Goal: Transaction & Acquisition: Book appointment/travel/reservation

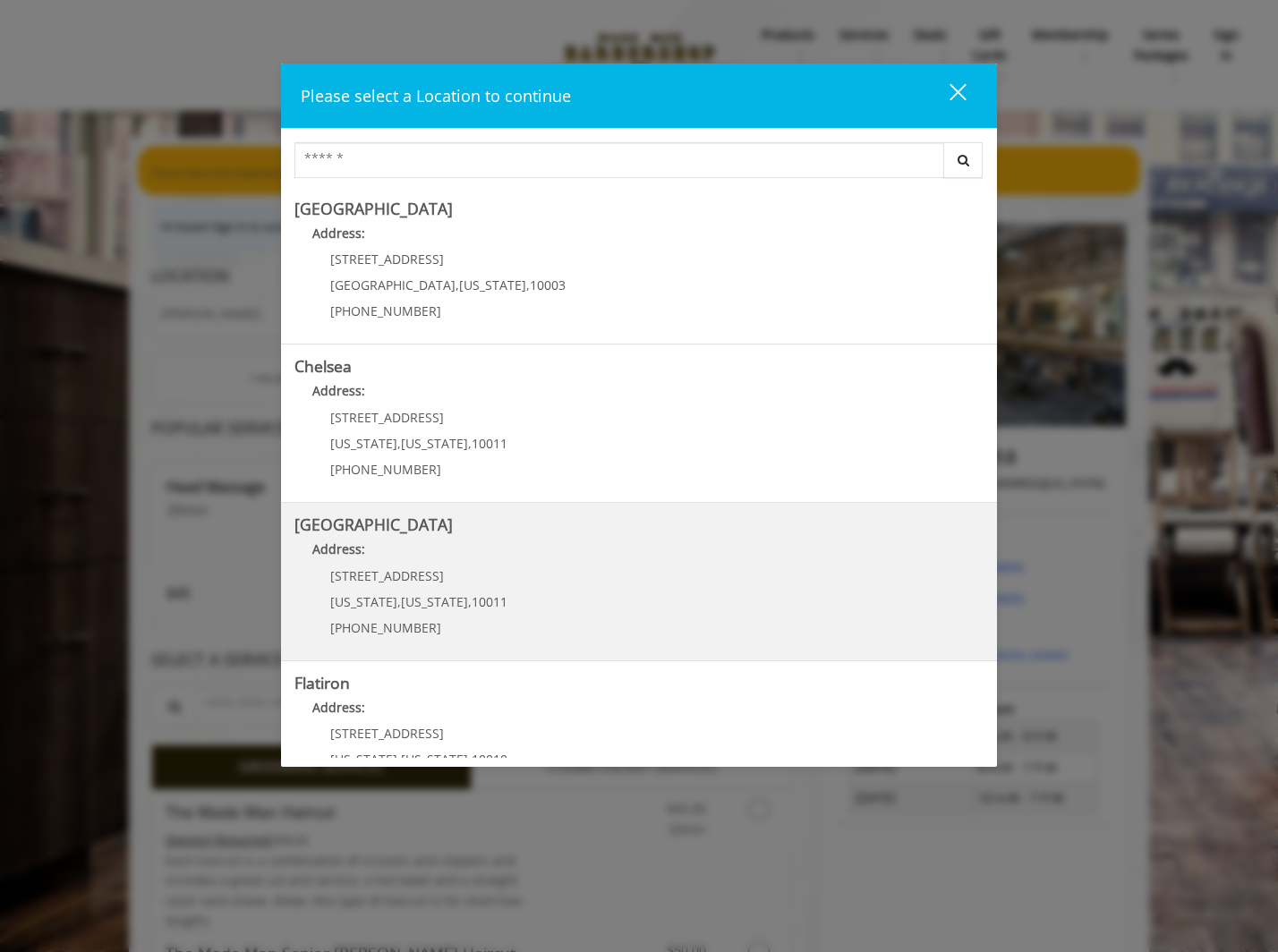
click at [467, 547] on Street "Address:" at bounding box center [639, 553] width 689 height 28
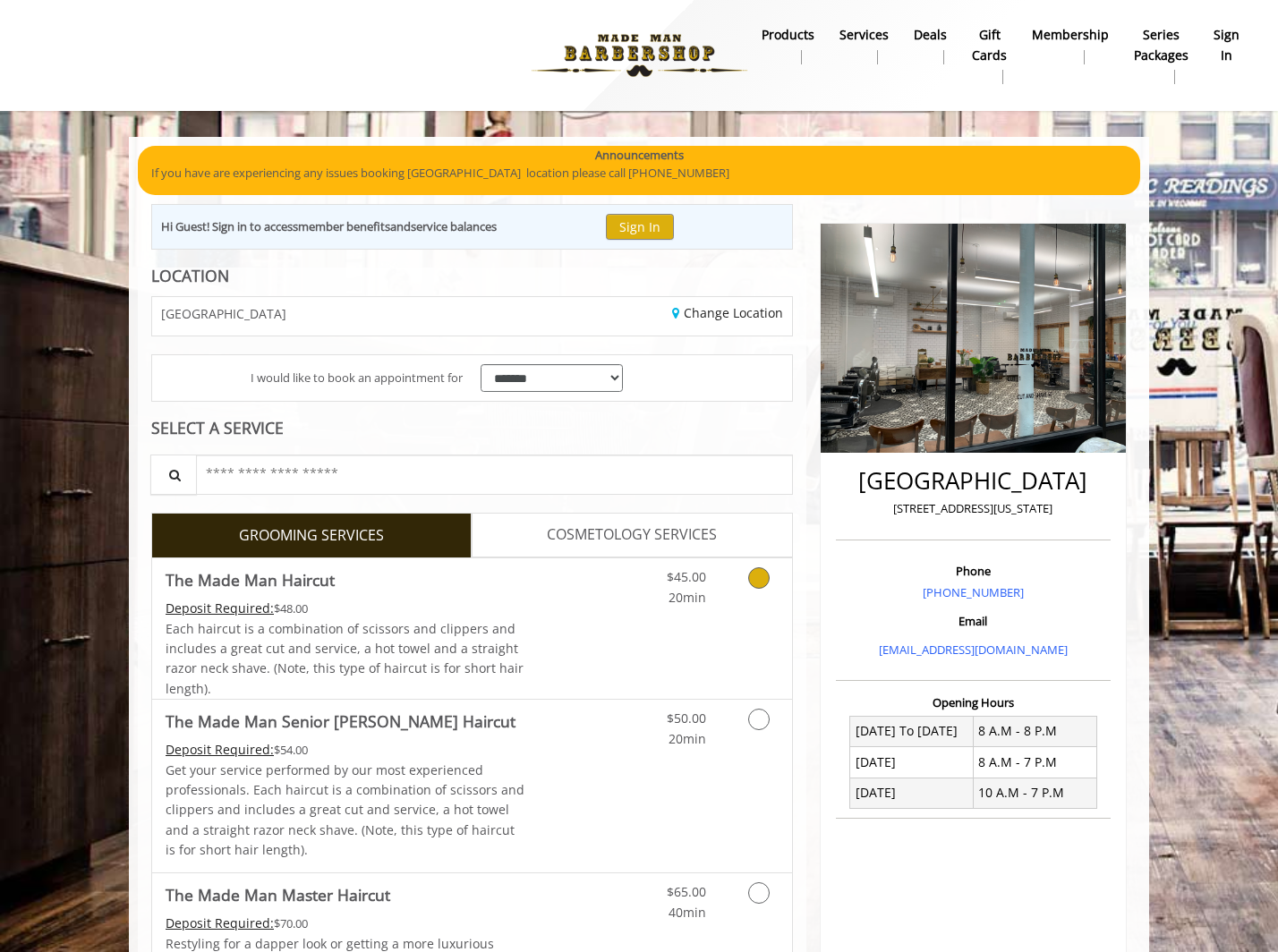
click at [641, 605] on link "$45.00 20min" at bounding box center [669, 583] width 74 height 49
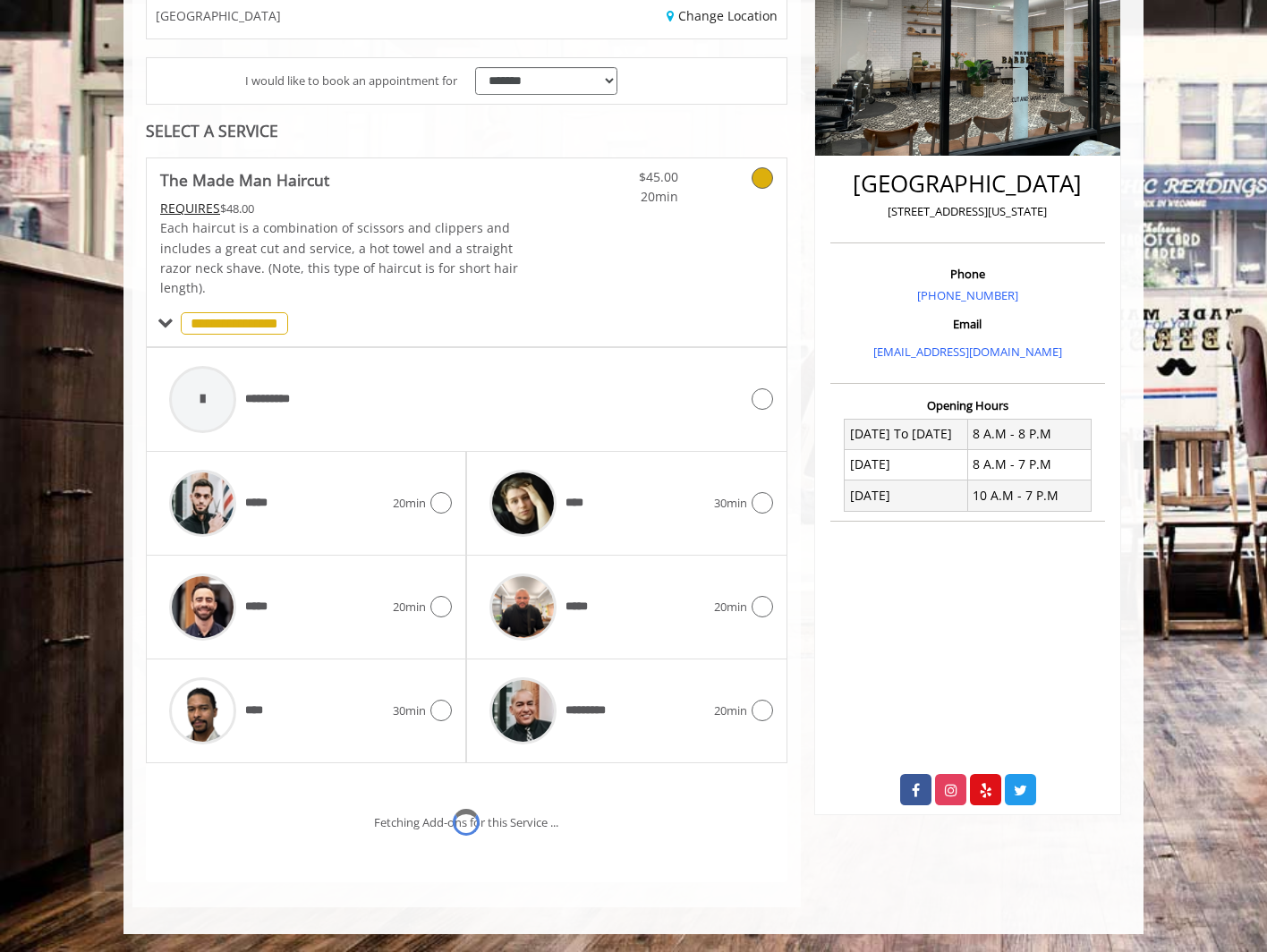
scroll to position [372, 0]
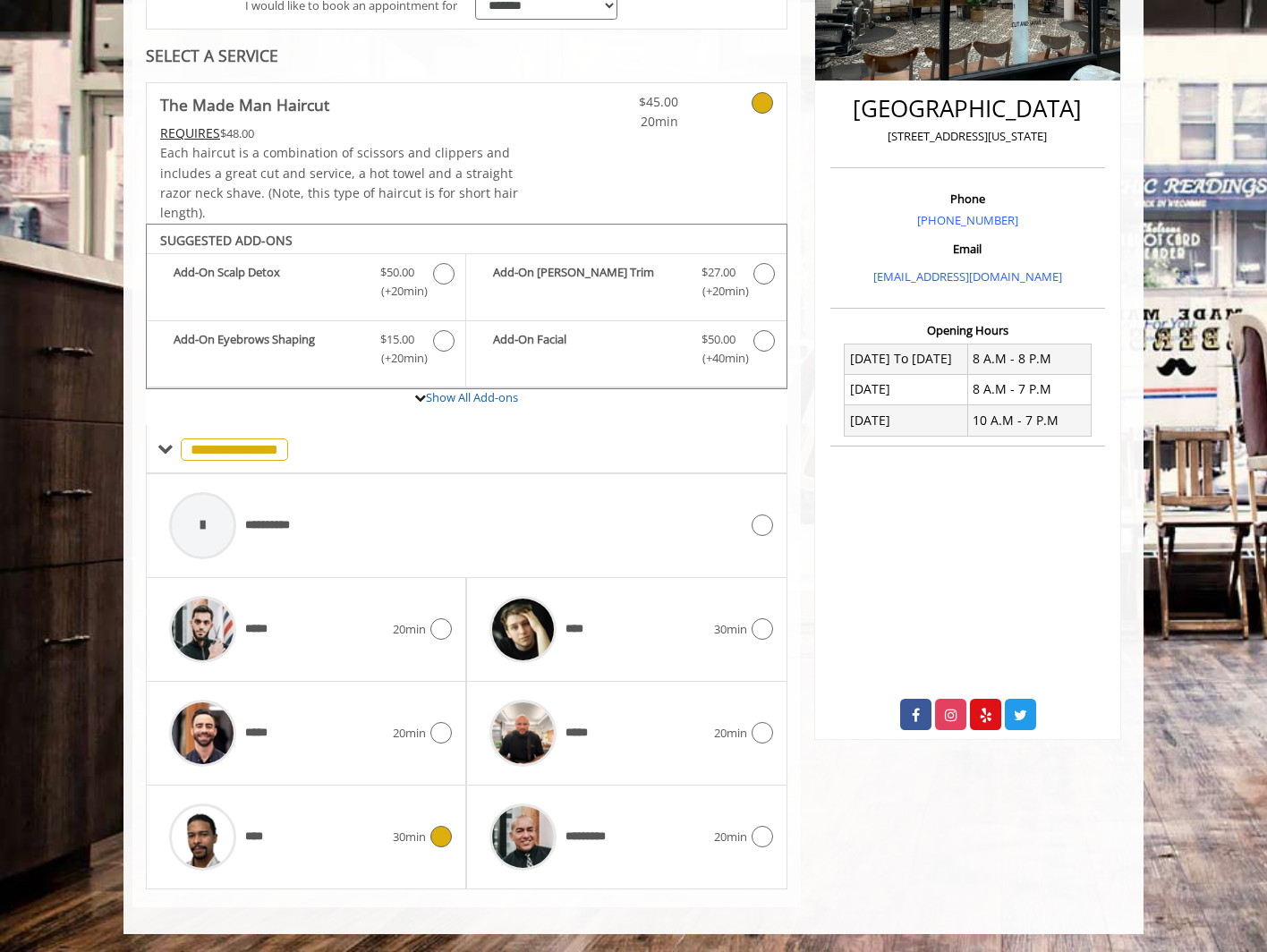
click at [251, 846] on span "****" at bounding box center [214, 837] width 108 height 85
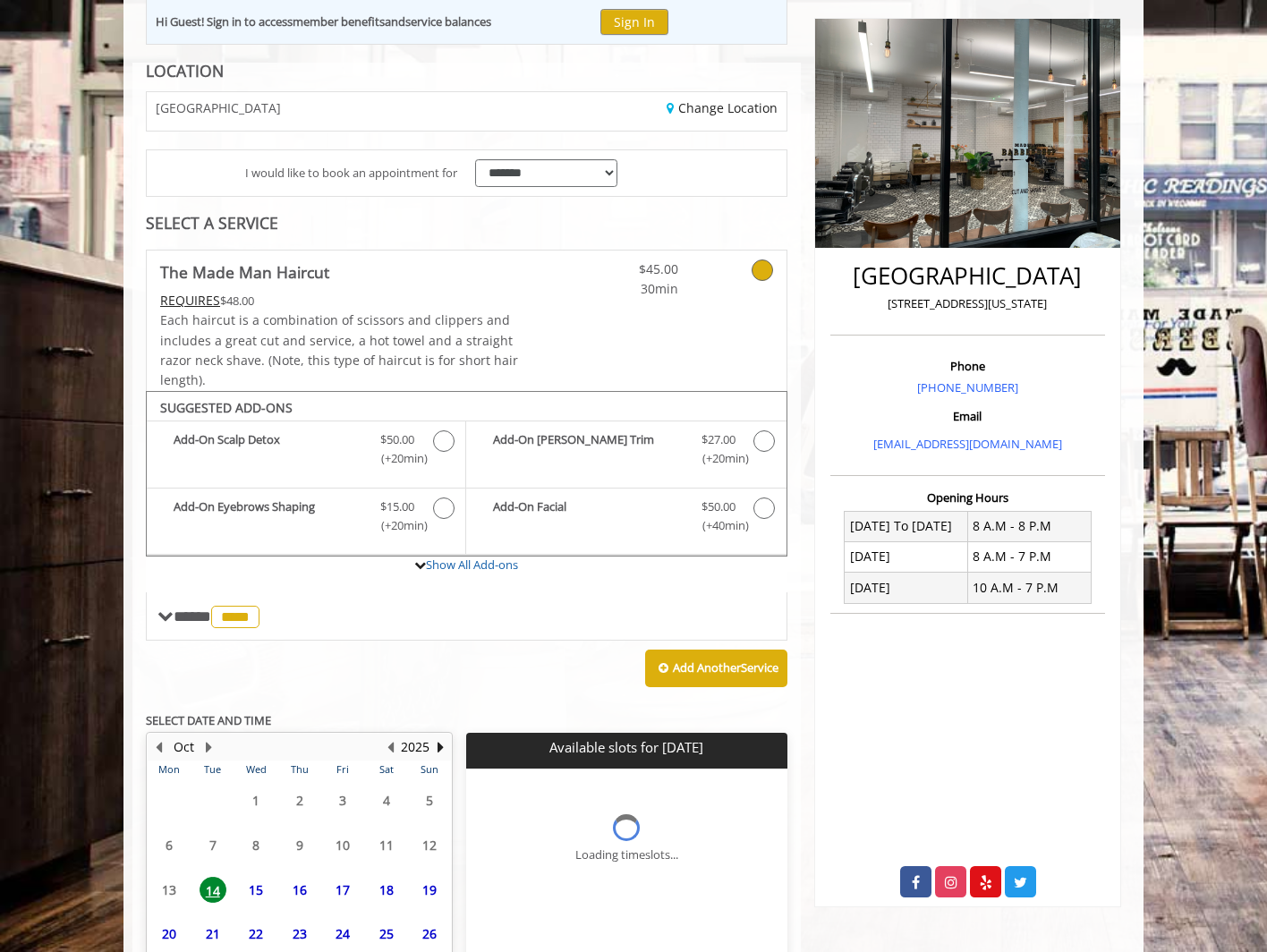
scroll to position [353, 0]
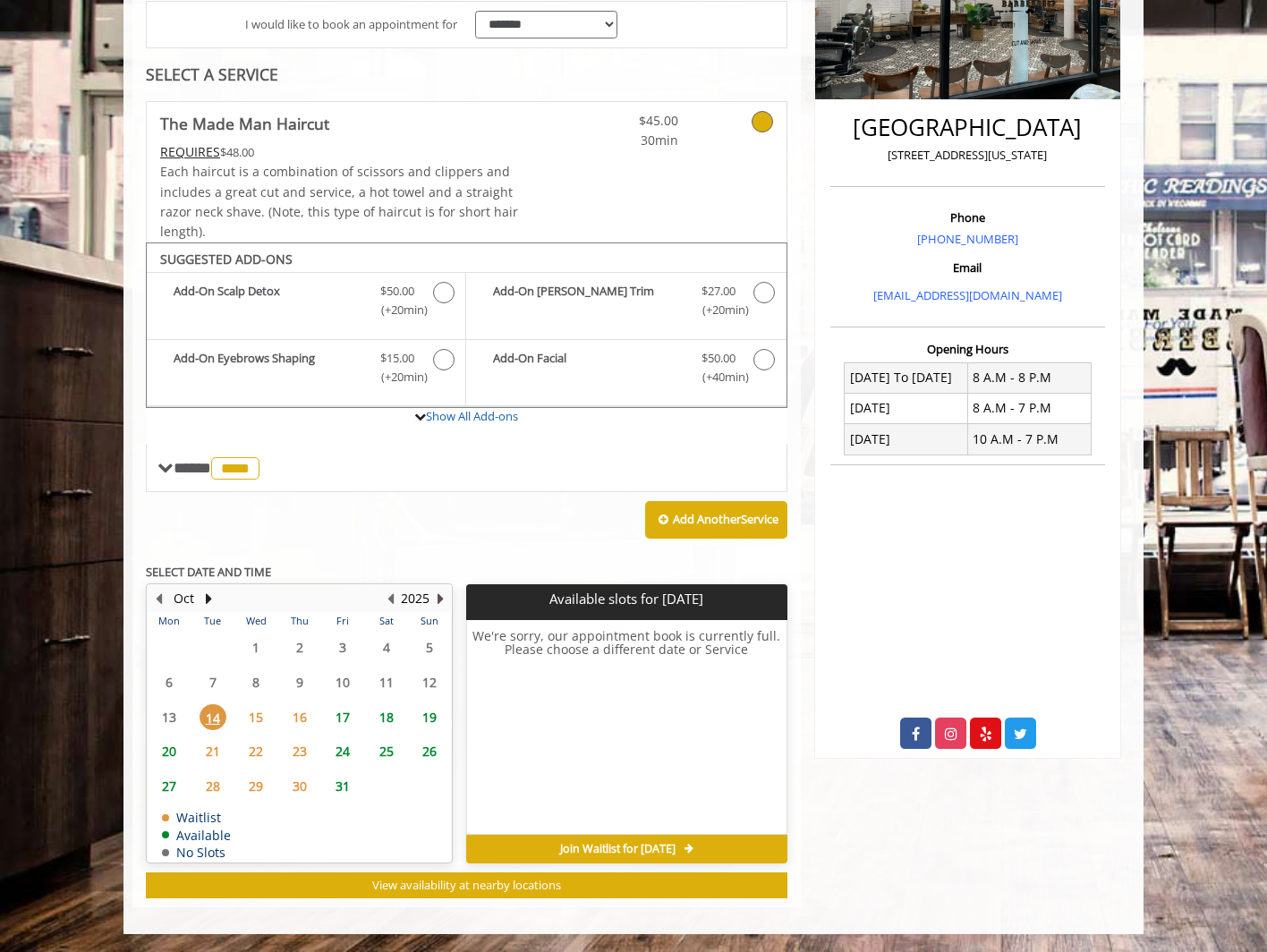
click at [438, 599] on button "Next Year" at bounding box center [441, 599] width 15 height 20
click at [390, 598] on button "Previous Year" at bounding box center [391, 599] width 15 height 20
click at [345, 722] on span "17" at bounding box center [342, 717] width 27 height 26
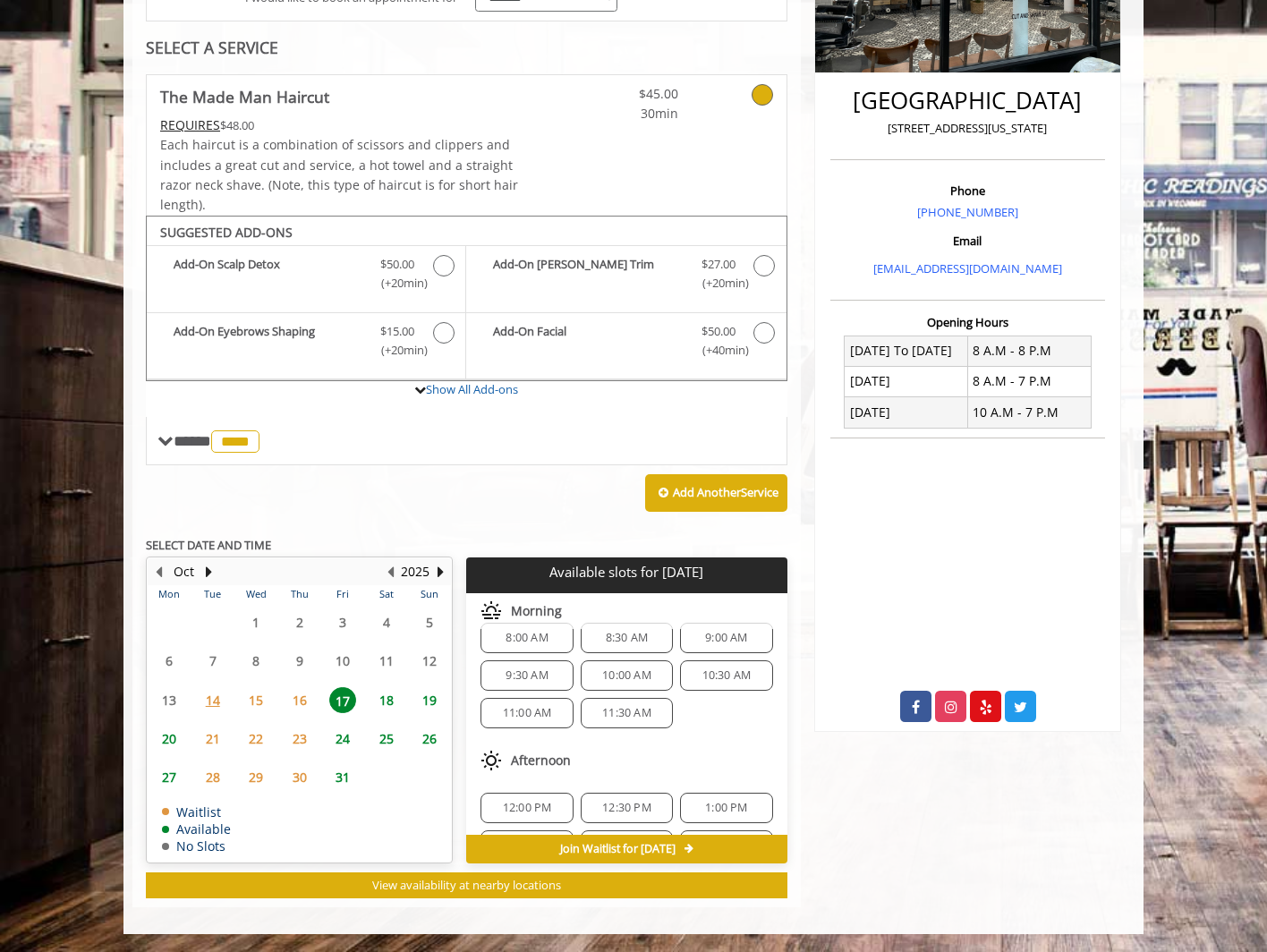
scroll to position [20, 0]
click at [304, 703] on span "16" at bounding box center [299, 700] width 27 height 26
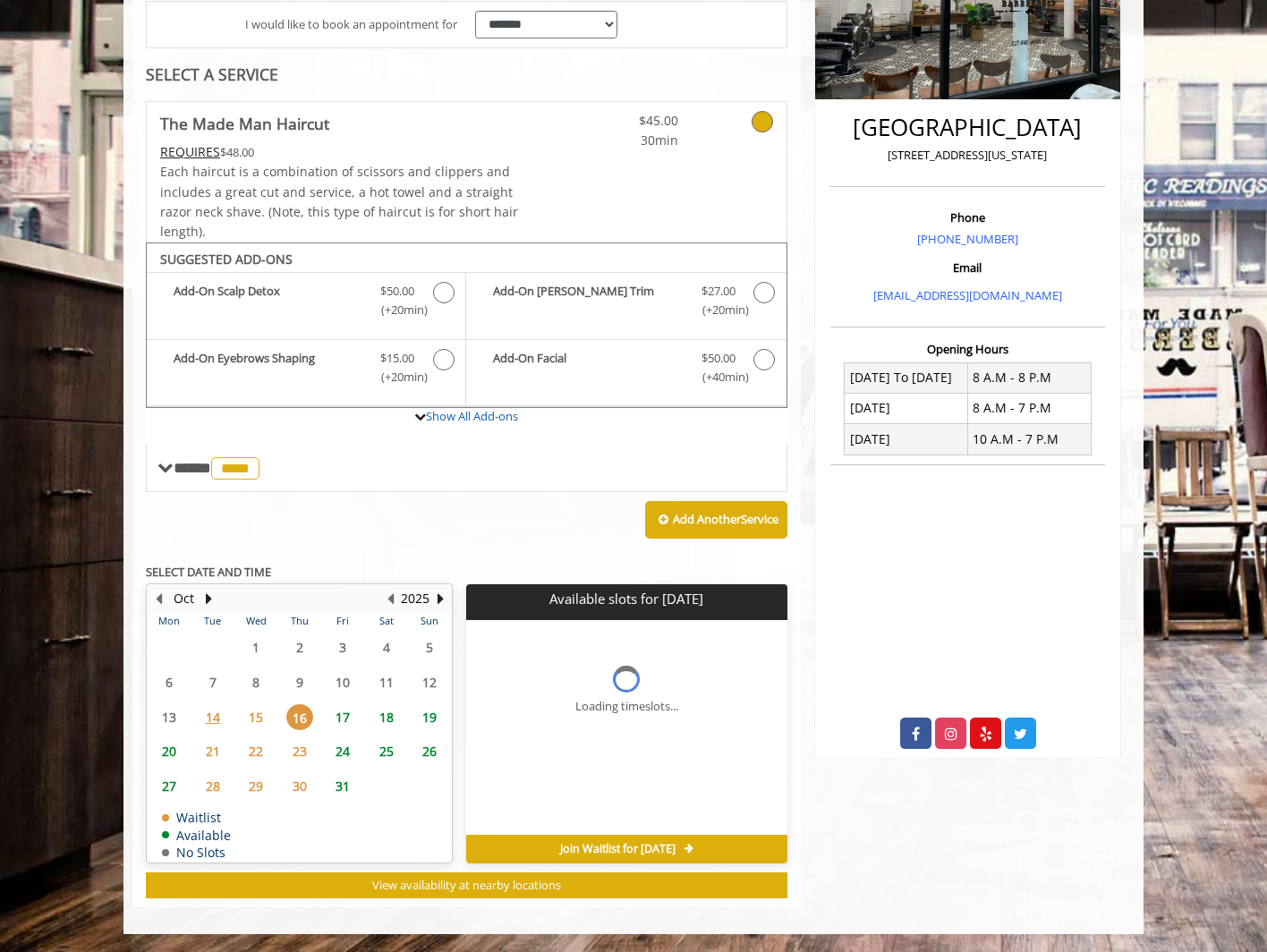
scroll to position [0, 0]
click at [346, 717] on span "17" at bounding box center [342, 717] width 27 height 26
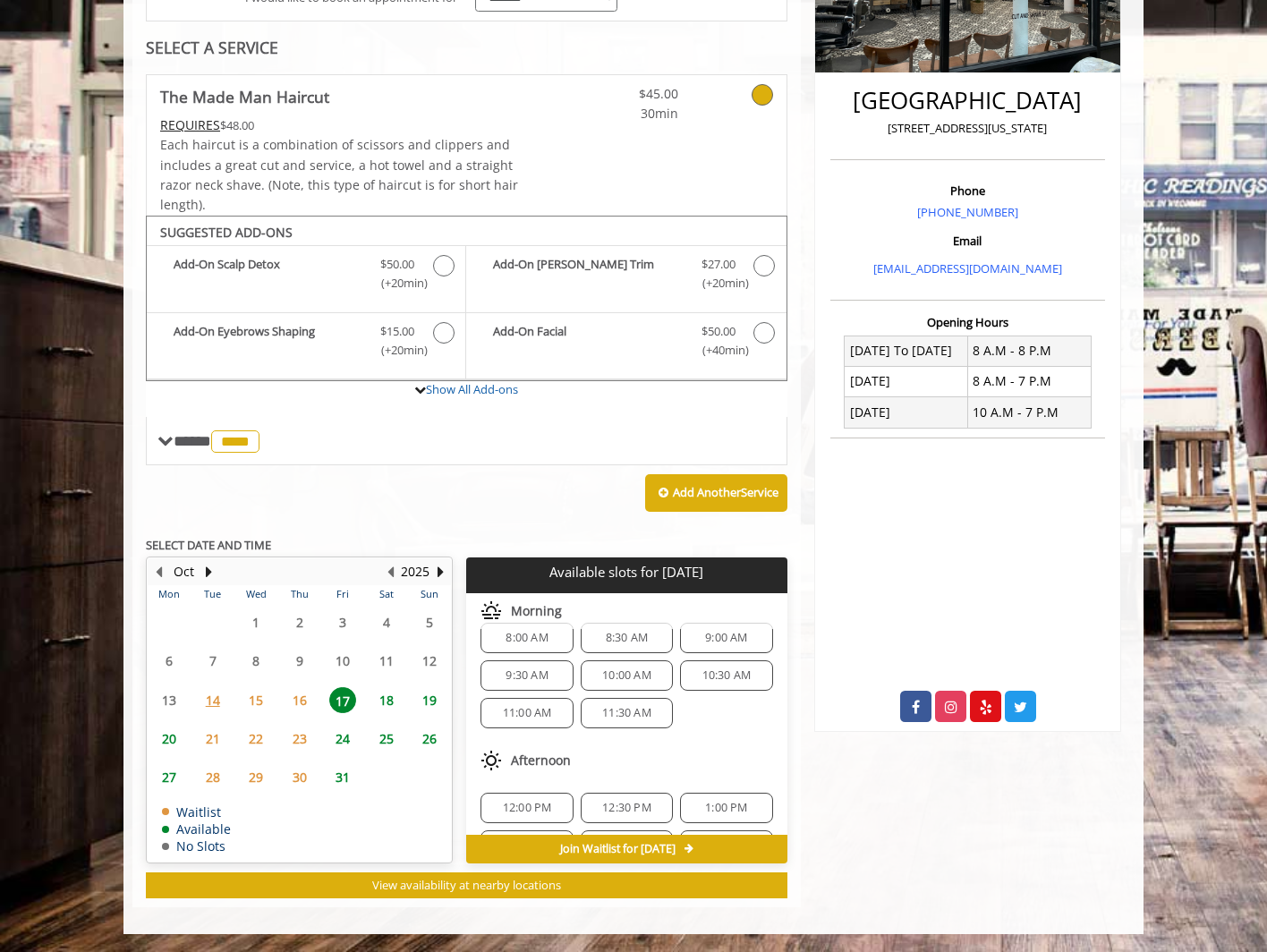
scroll to position [7, 0]
click at [621, 688] on span "10:00 AM" at bounding box center [627, 689] width 49 height 15
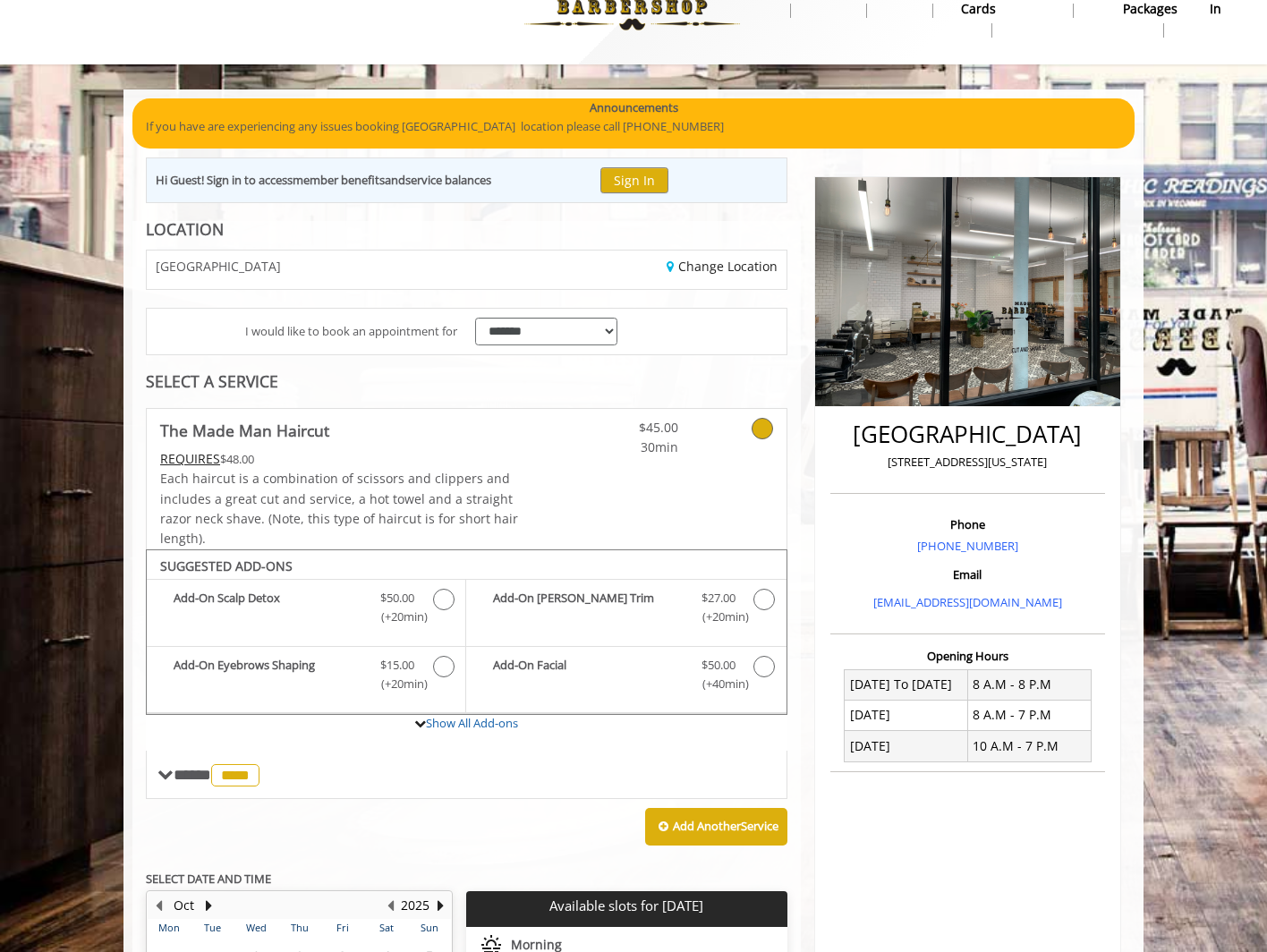
scroll to position [0, 0]
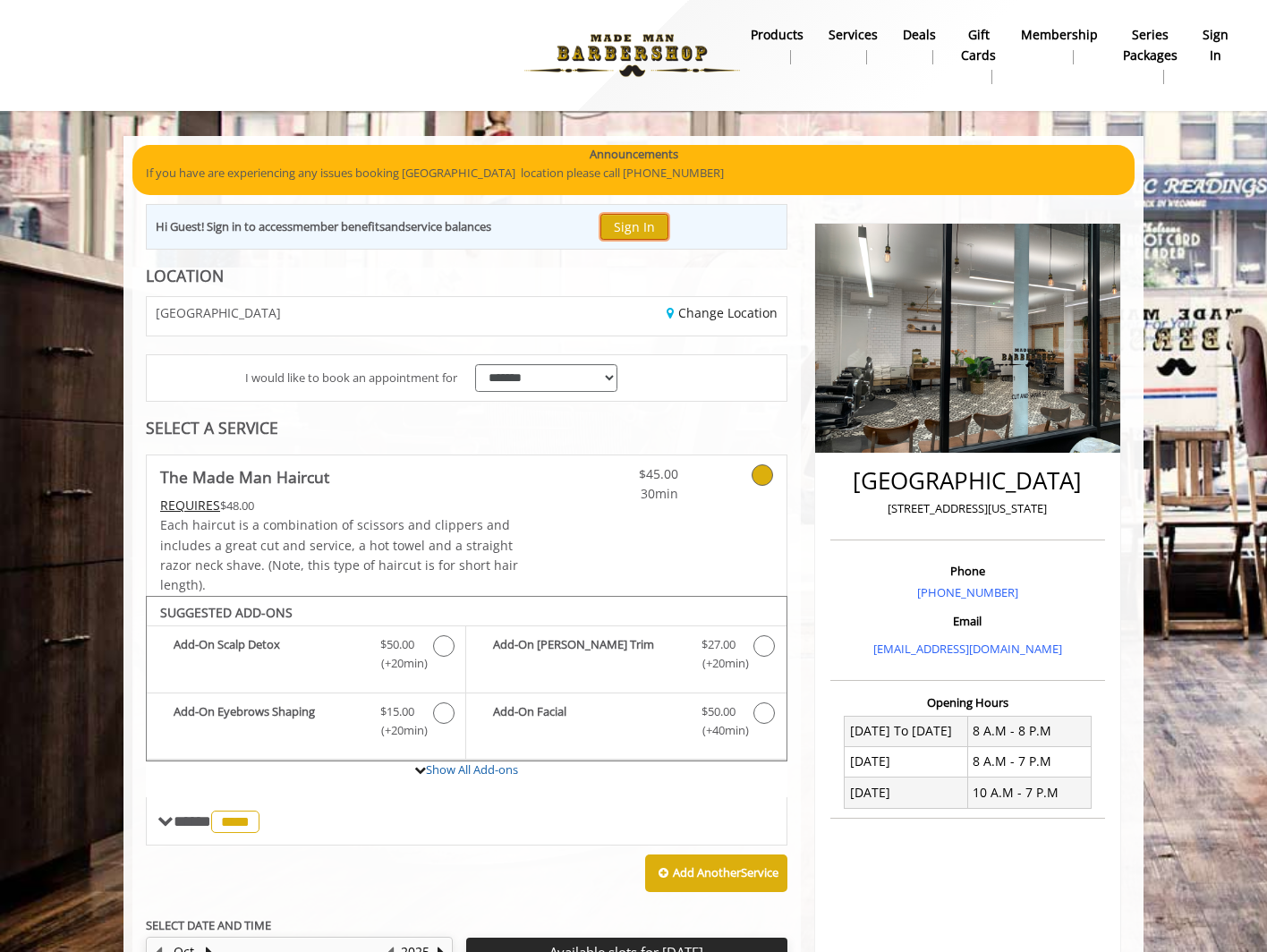
click at [646, 233] on button "Sign In" at bounding box center [634, 227] width 68 height 26
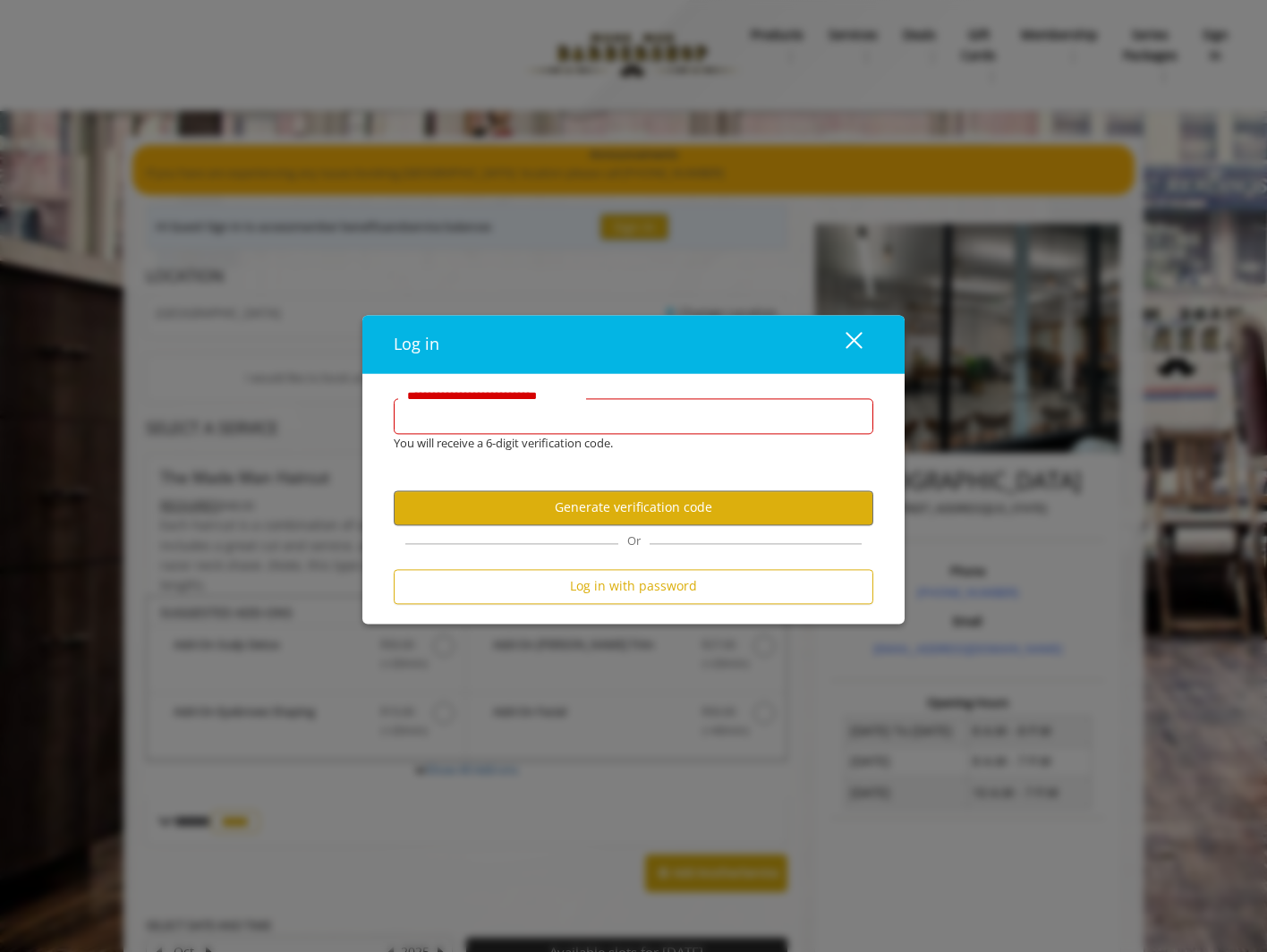
type input "**********"
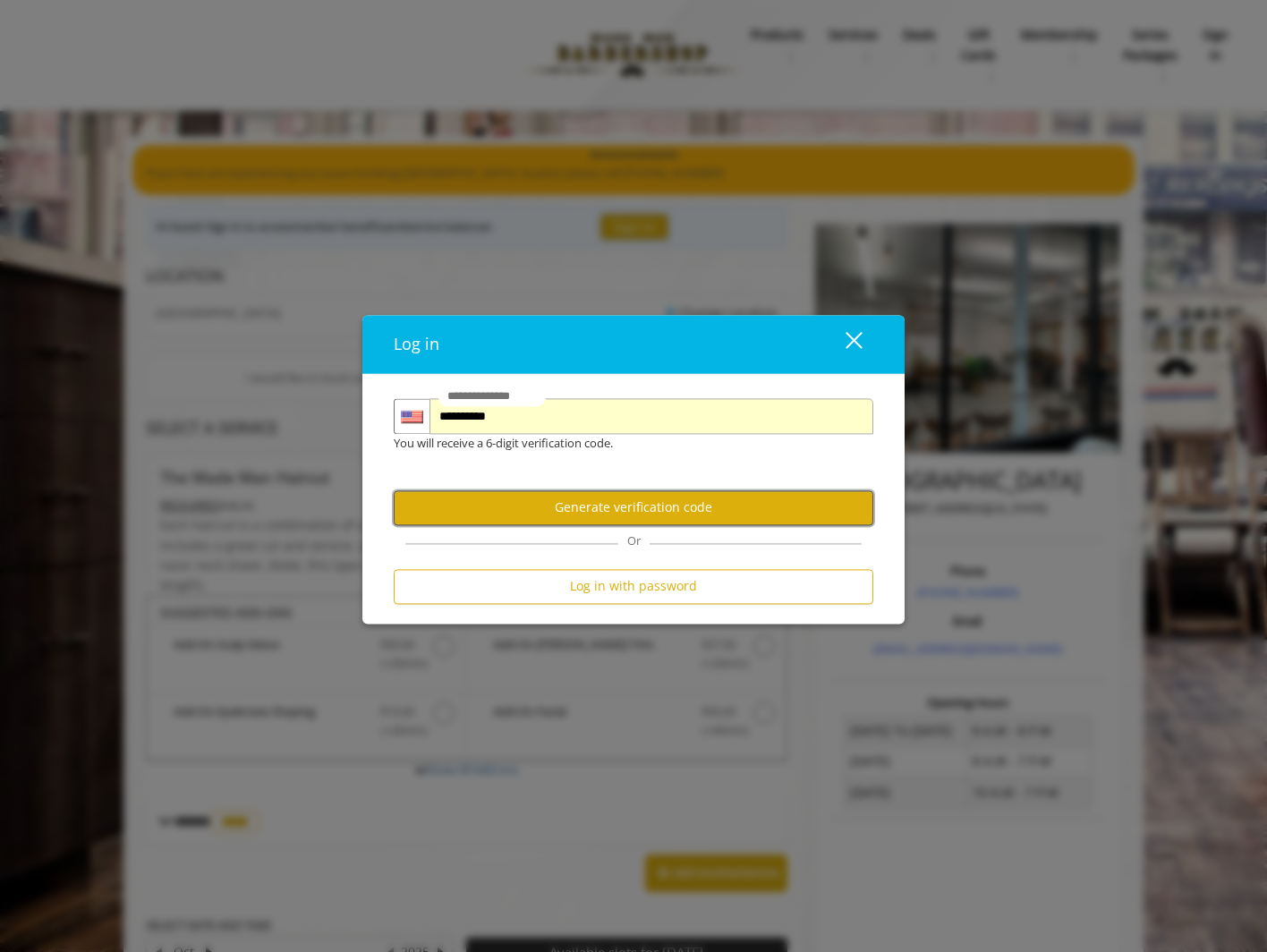
click at [627, 509] on button "Generate verification code" at bounding box center [633, 508] width 479 height 35
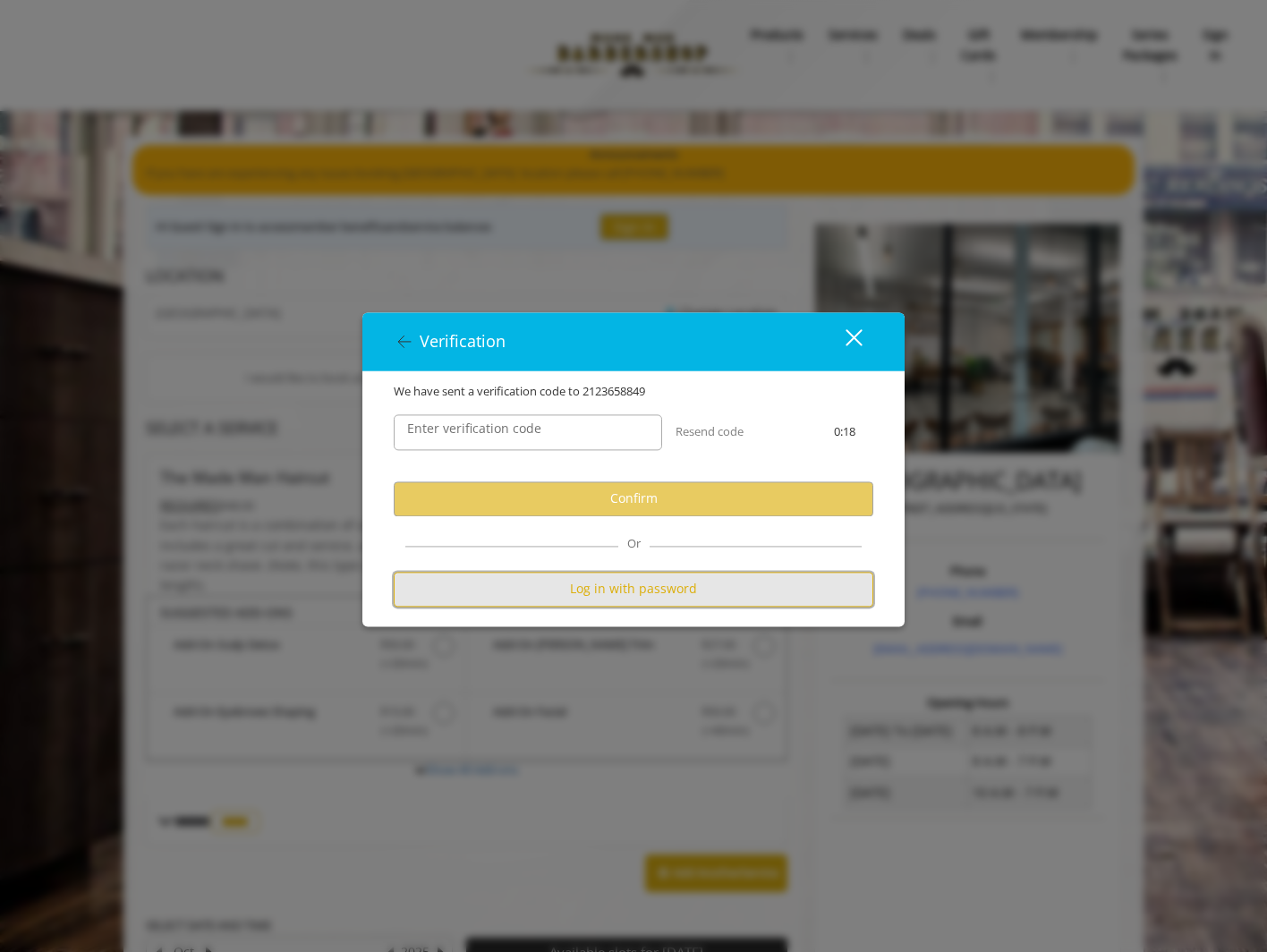
click at [670, 586] on button "Log in with password" at bounding box center [633, 589] width 479 height 35
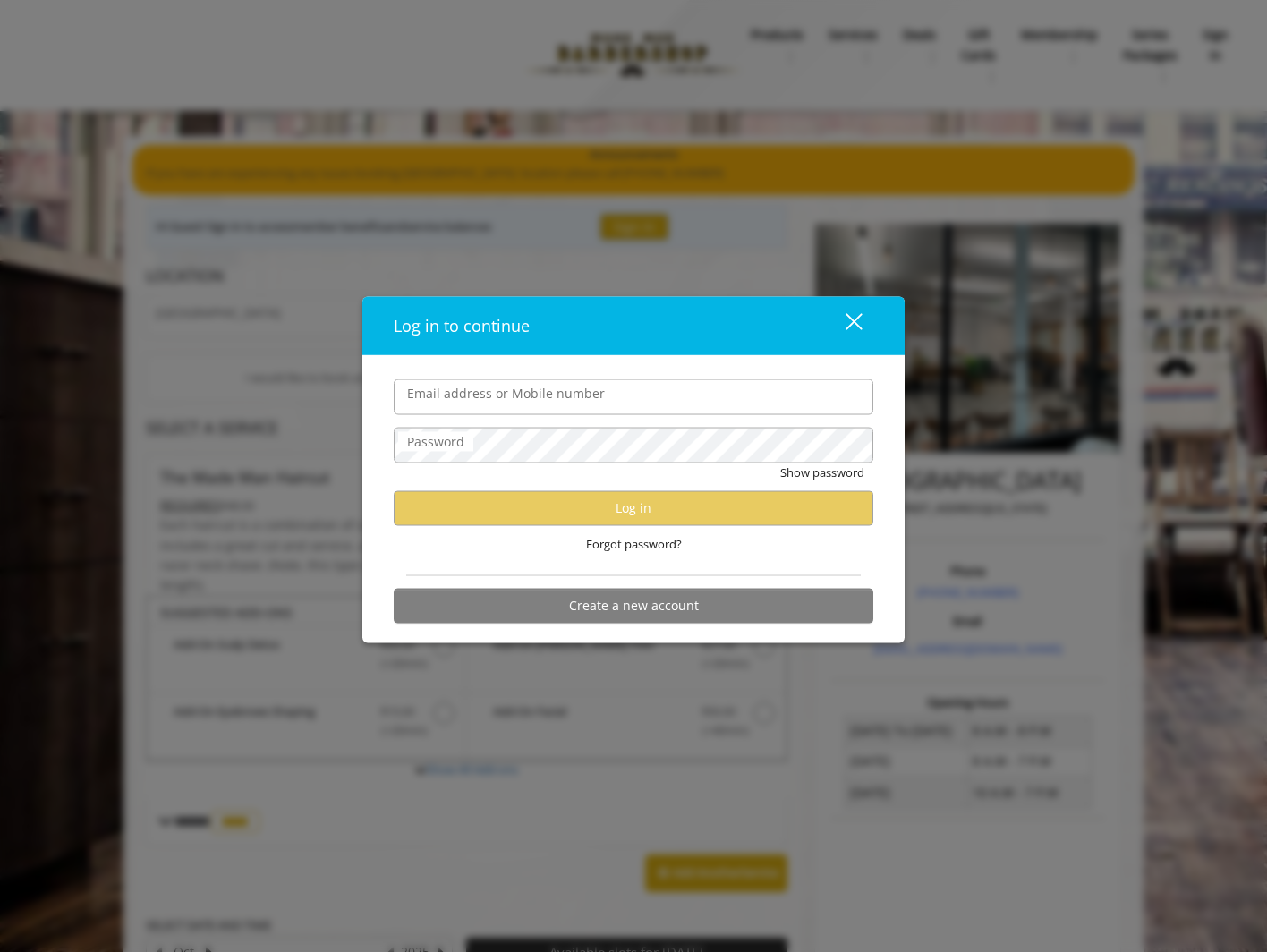
click at [864, 398] on span at bounding box center [864, 398] width 15 height 15
click at [713, 356] on div "Email address or Mobile number Password Show password Log in Forgot password? C…" at bounding box center [633, 499] width 542 height 287
click at [622, 549] on span "Forgot password?" at bounding box center [634, 543] width 96 height 19
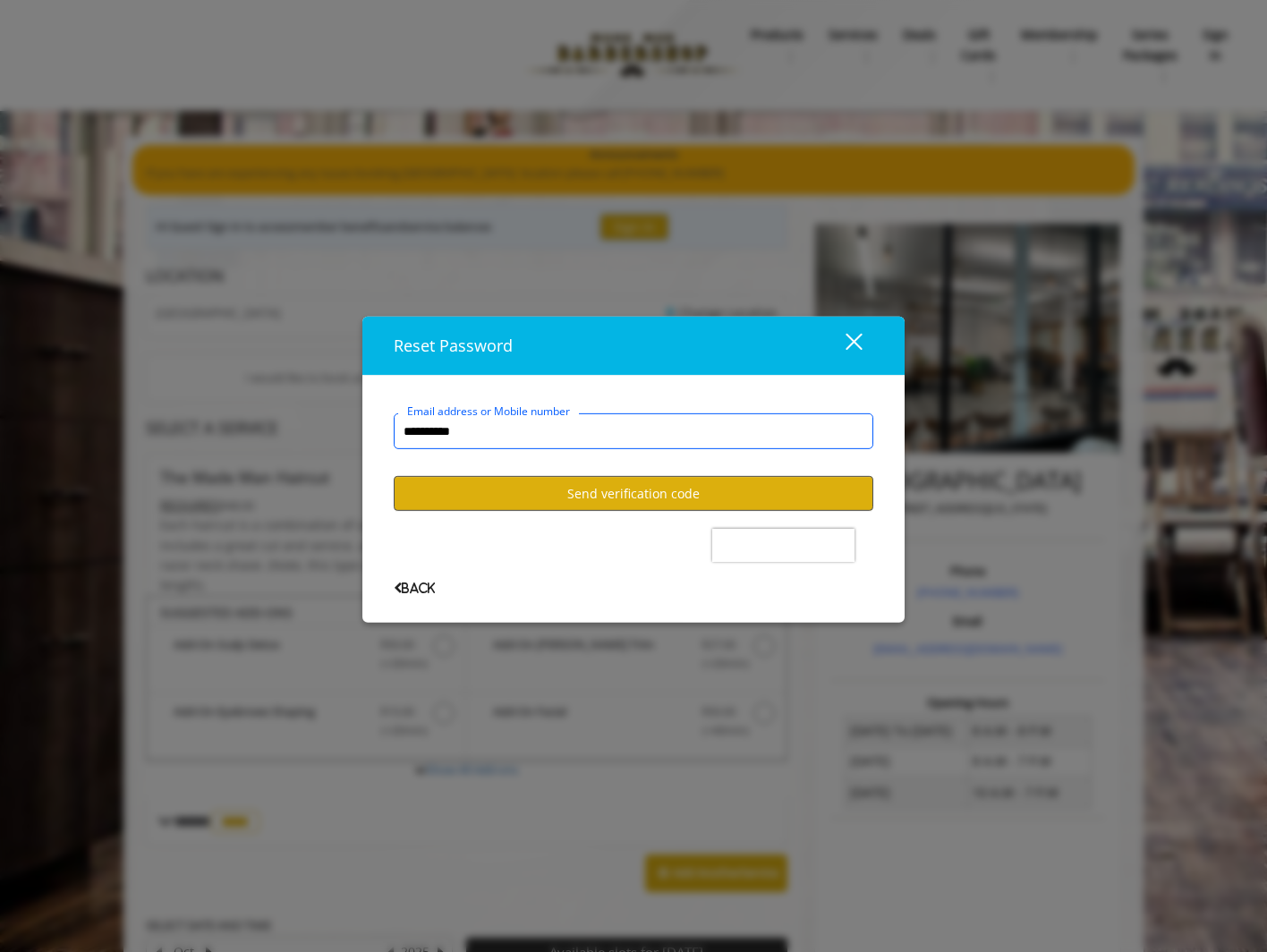
type input "**********"
click at [670, 497] on button "Send verification code" at bounding box center [633, 493] width 479 height 35
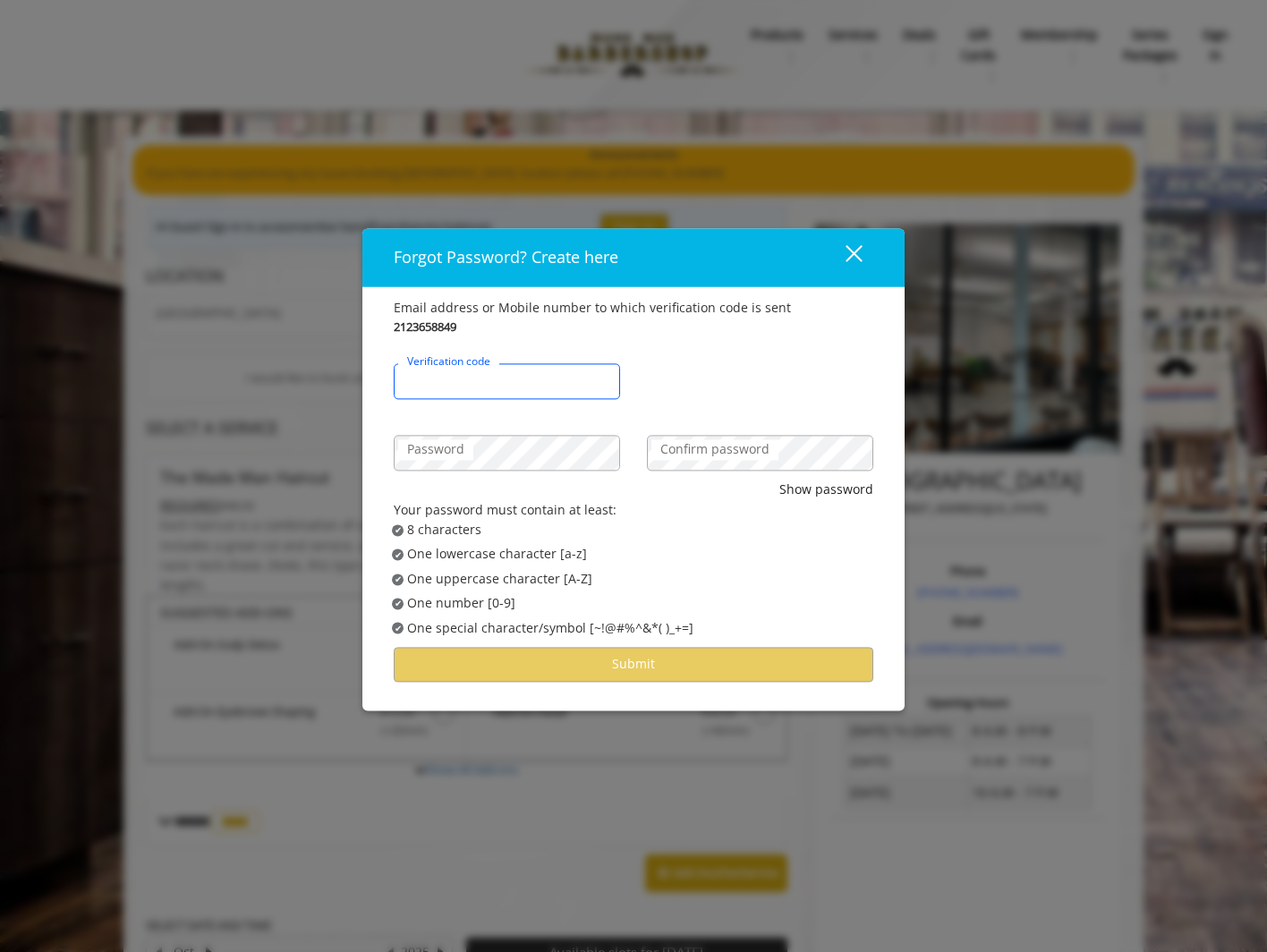
click at [536, 386] on input "Verification code" at bounding box center [507, 381] width 227 height 36
type input "******"
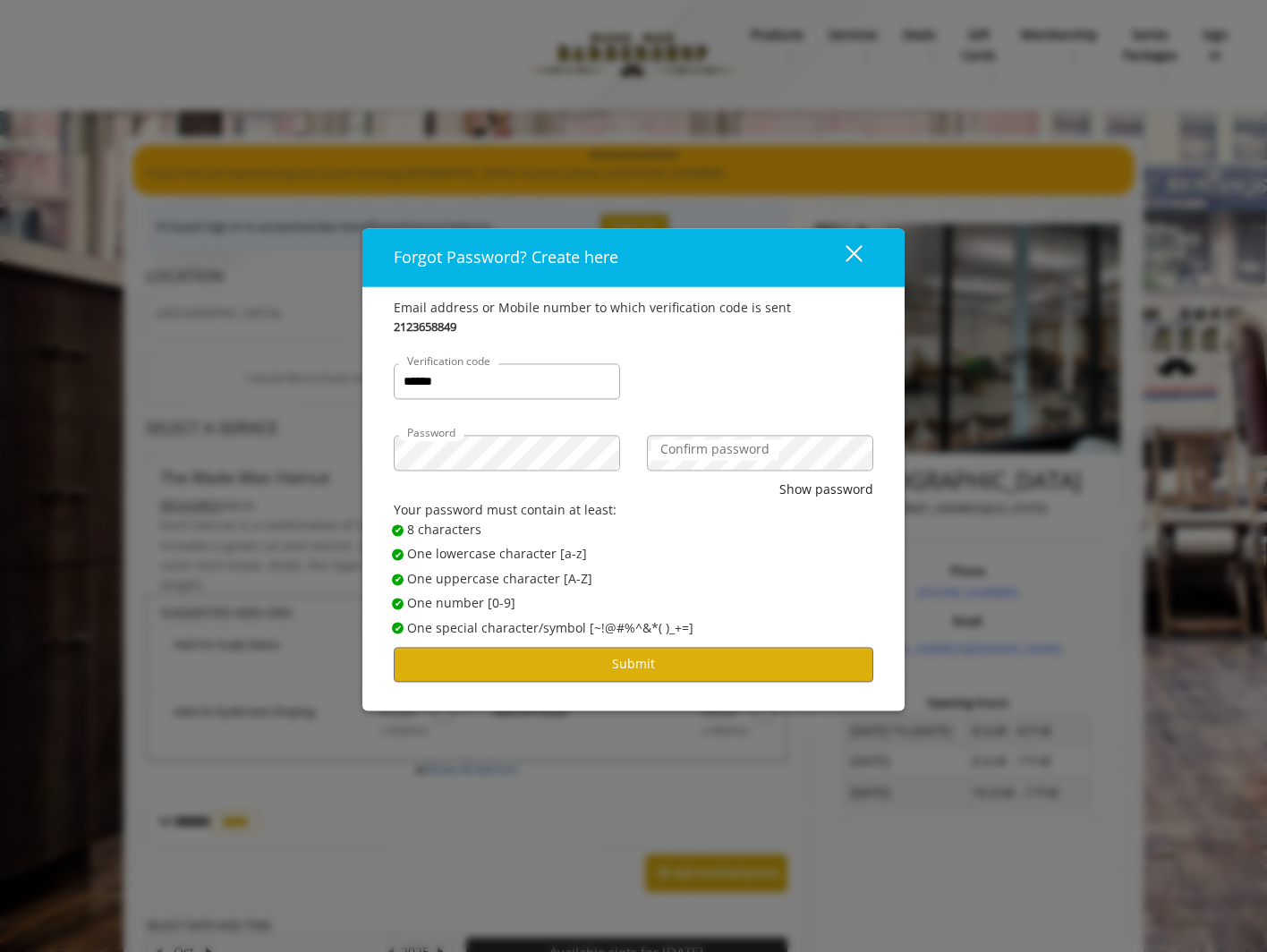
click at [726, 456] on label "Confirm password" at bounding box center [714, 450] width 127 height 20
click at [589, 665] on button "Submit" at bounding box center [633, 664] width 479 height 35
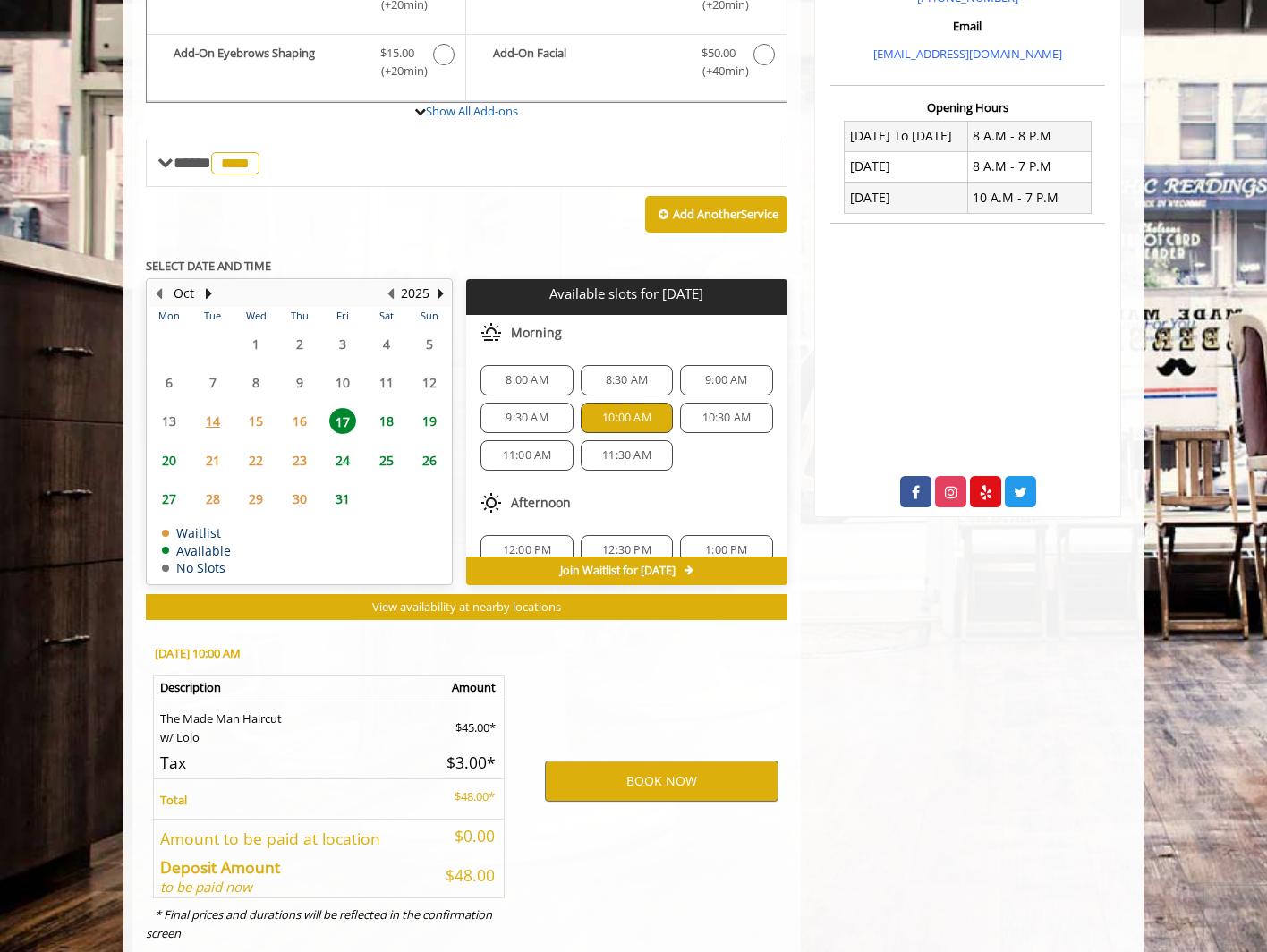
scroll to position [639, 0]
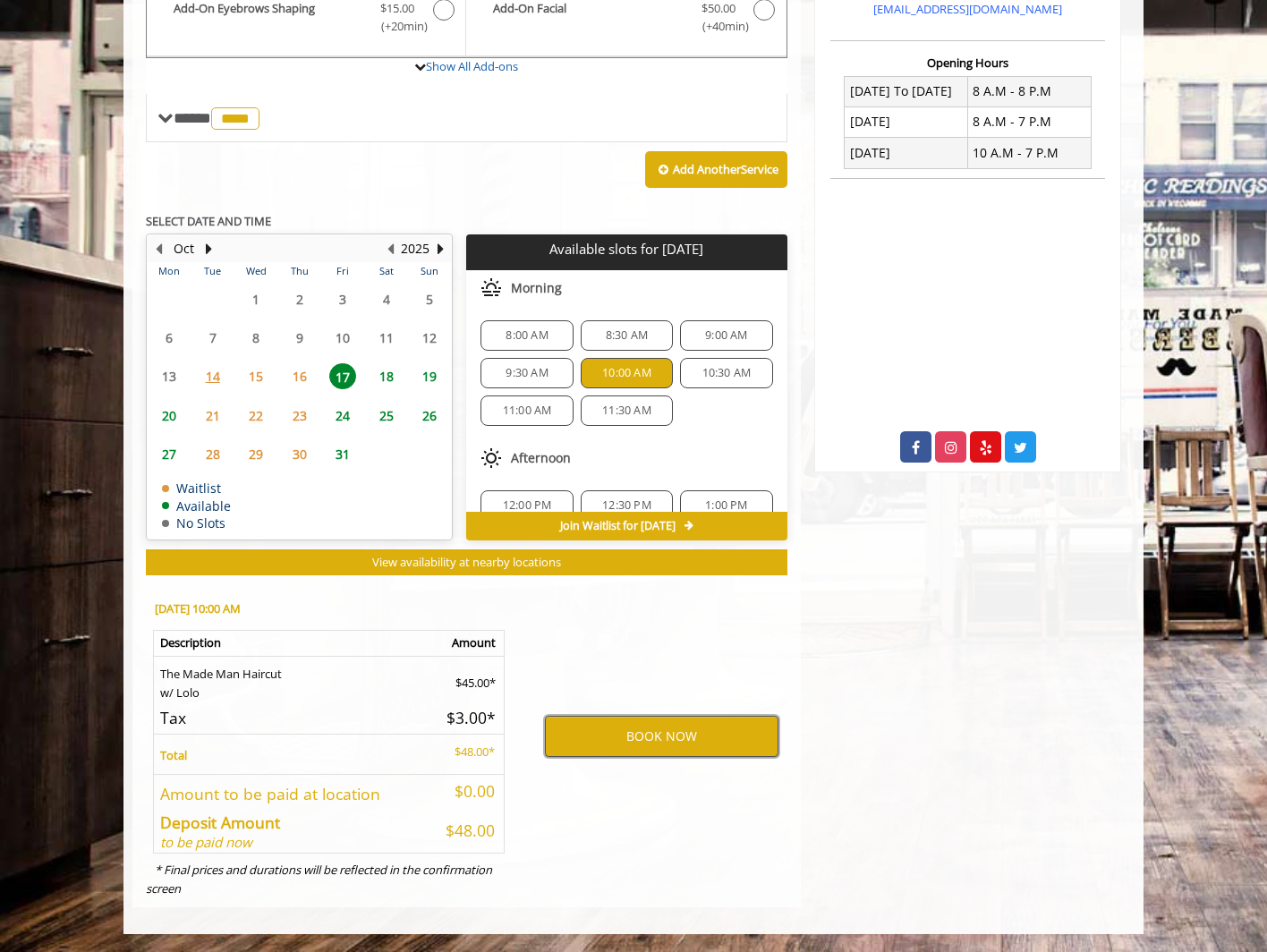
click at [700, 723] on button "BOOK NOW" at bounding box center [661, 736] width 233 height 41
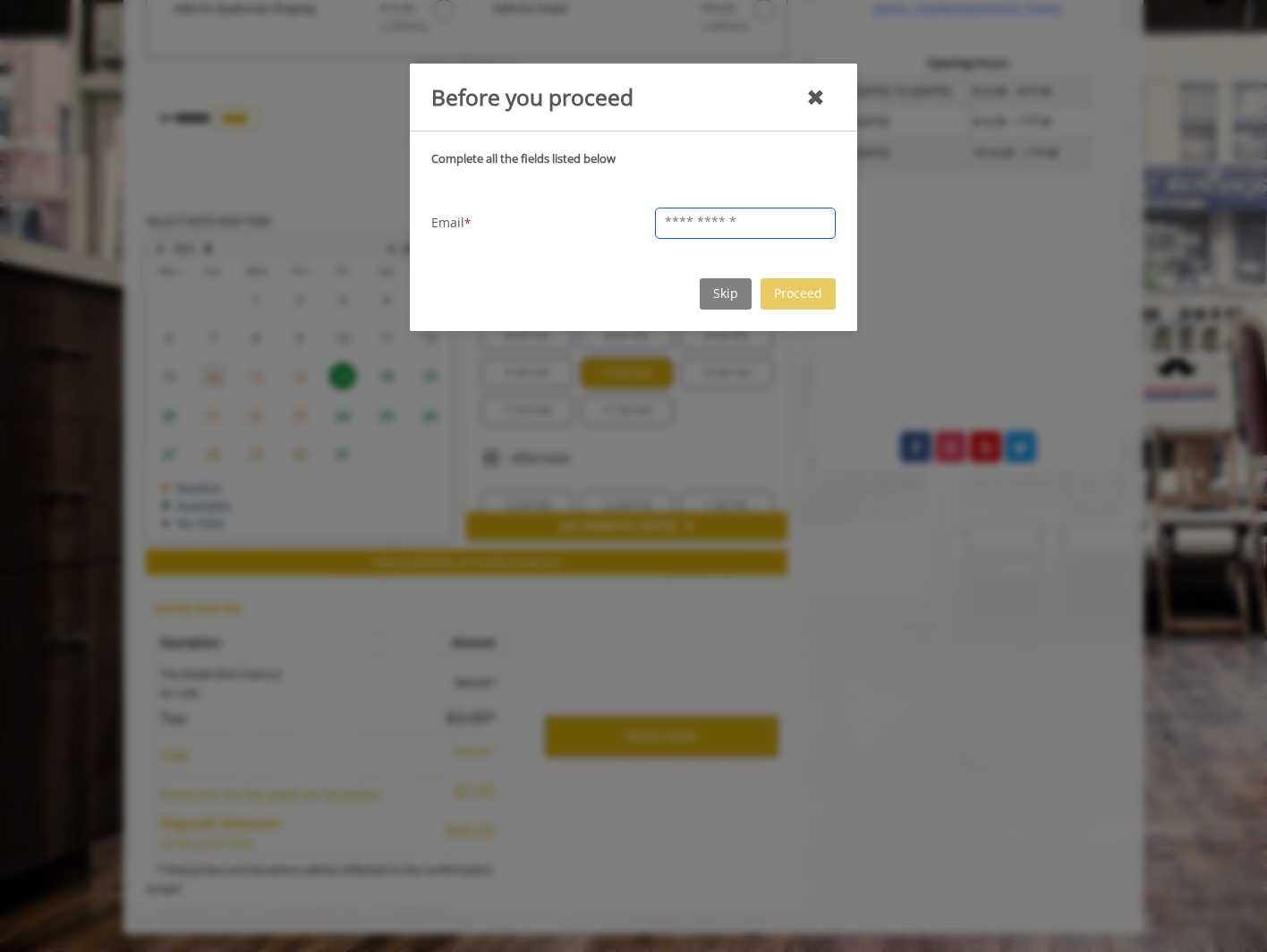
click at [741, 217] on input "text" at bounding box center [746, 223] width 181 height 31
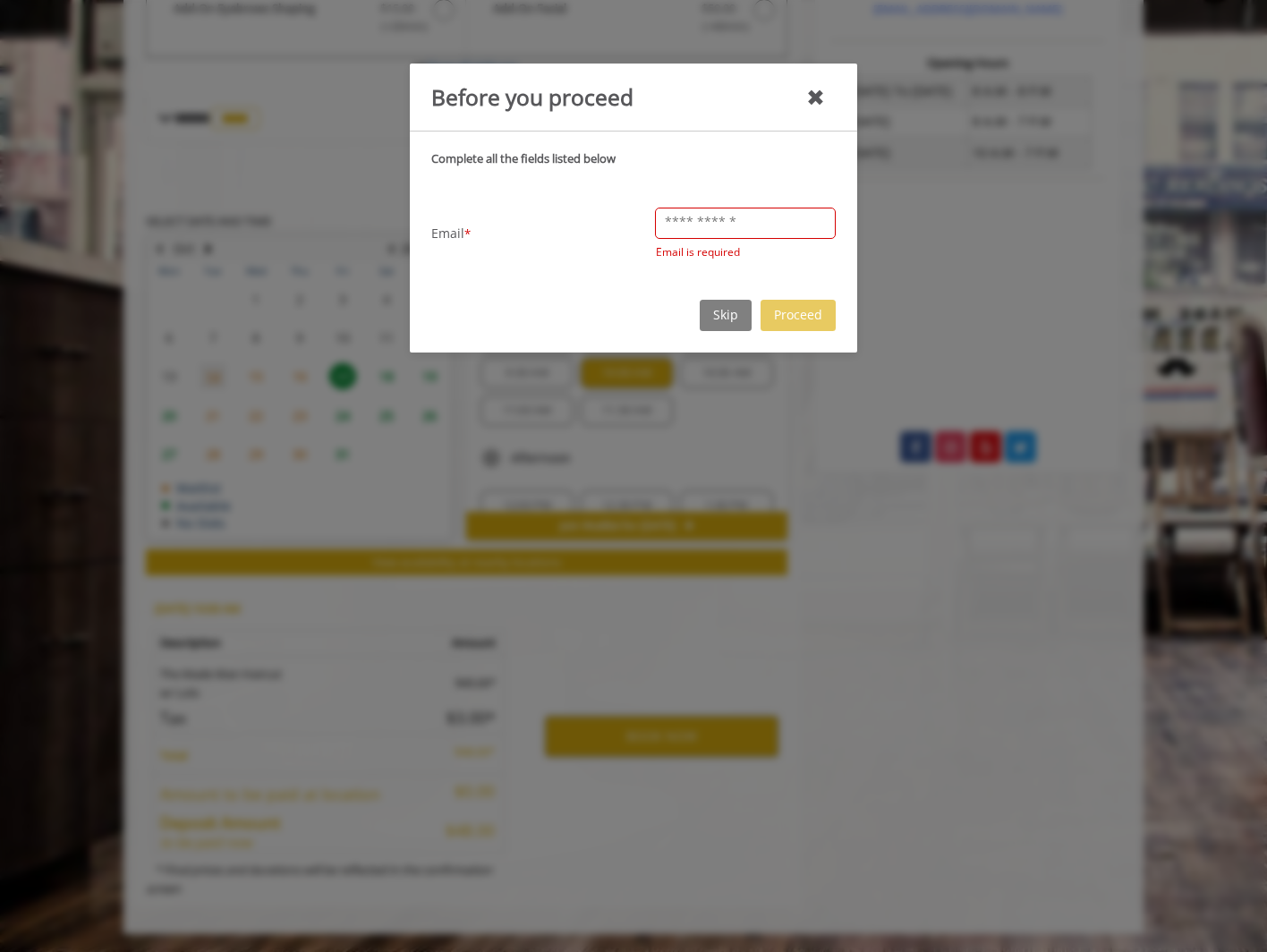
type input "**********"
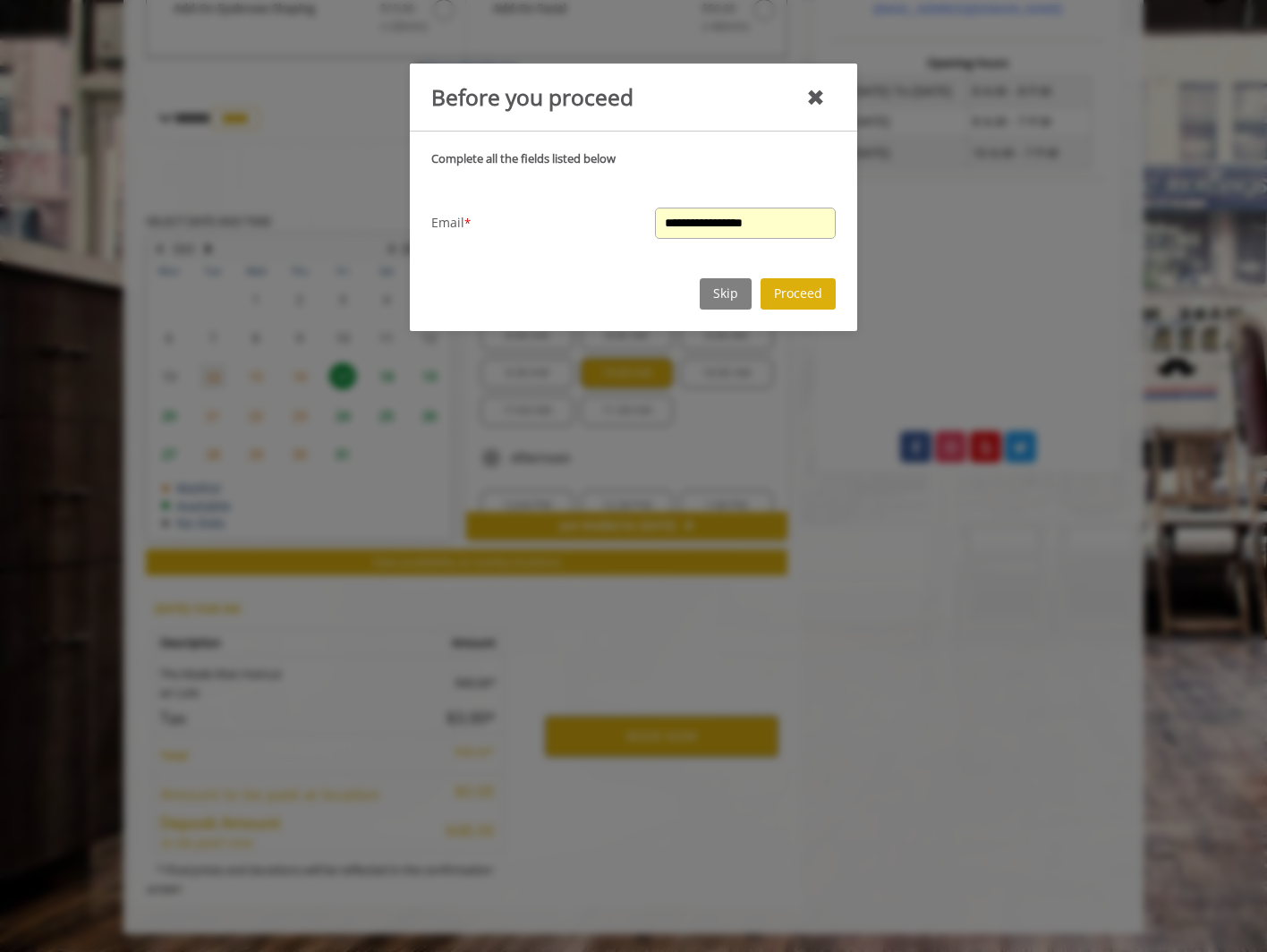
scroll to position [0, 0]
click at [798, 292] on button "Proceed" at bounding box center [799, 294] width 75 height 31
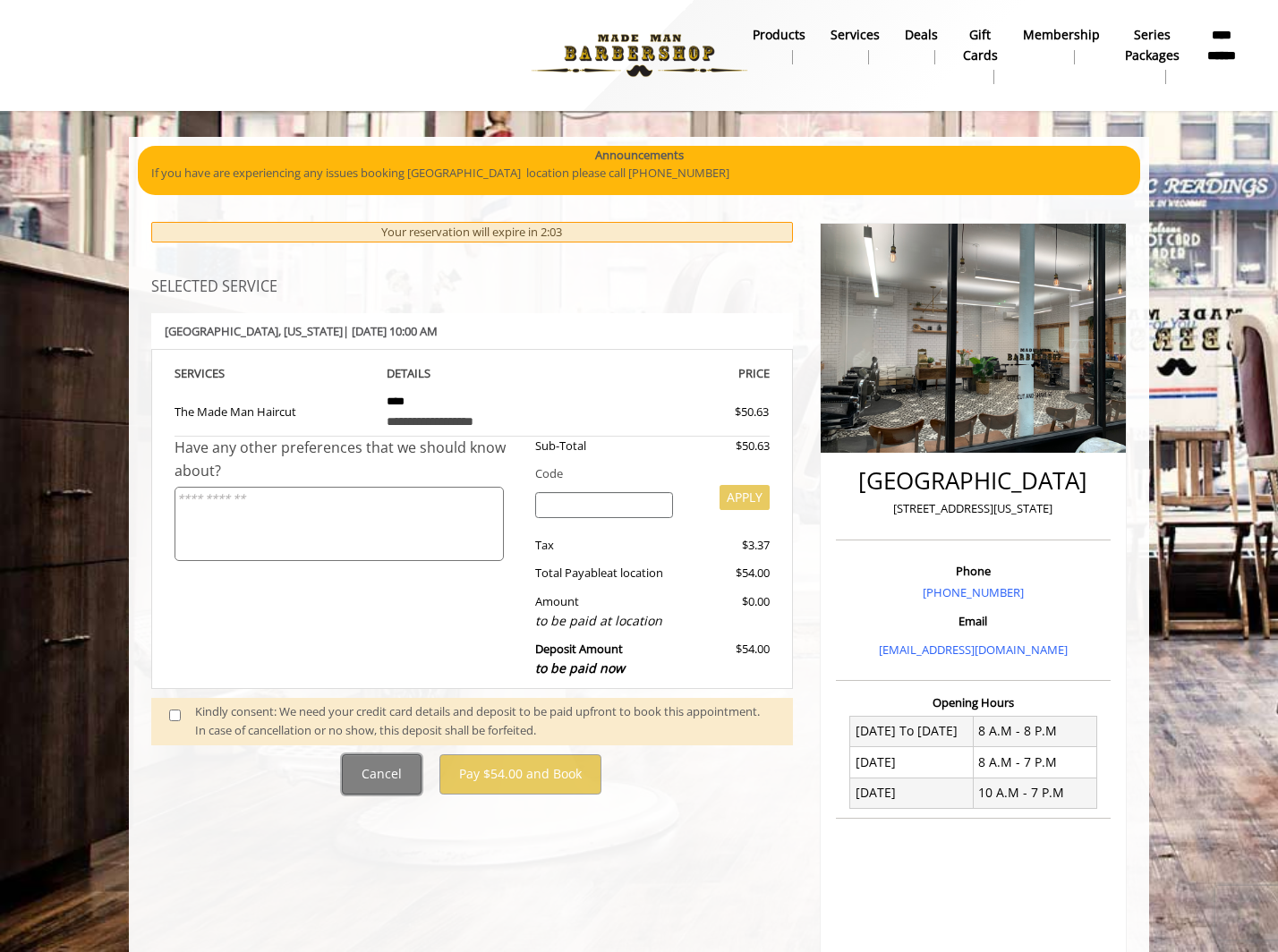
click at [369, 775] on button "Cancel" at bounding box center [381, 775] width 80 height 40
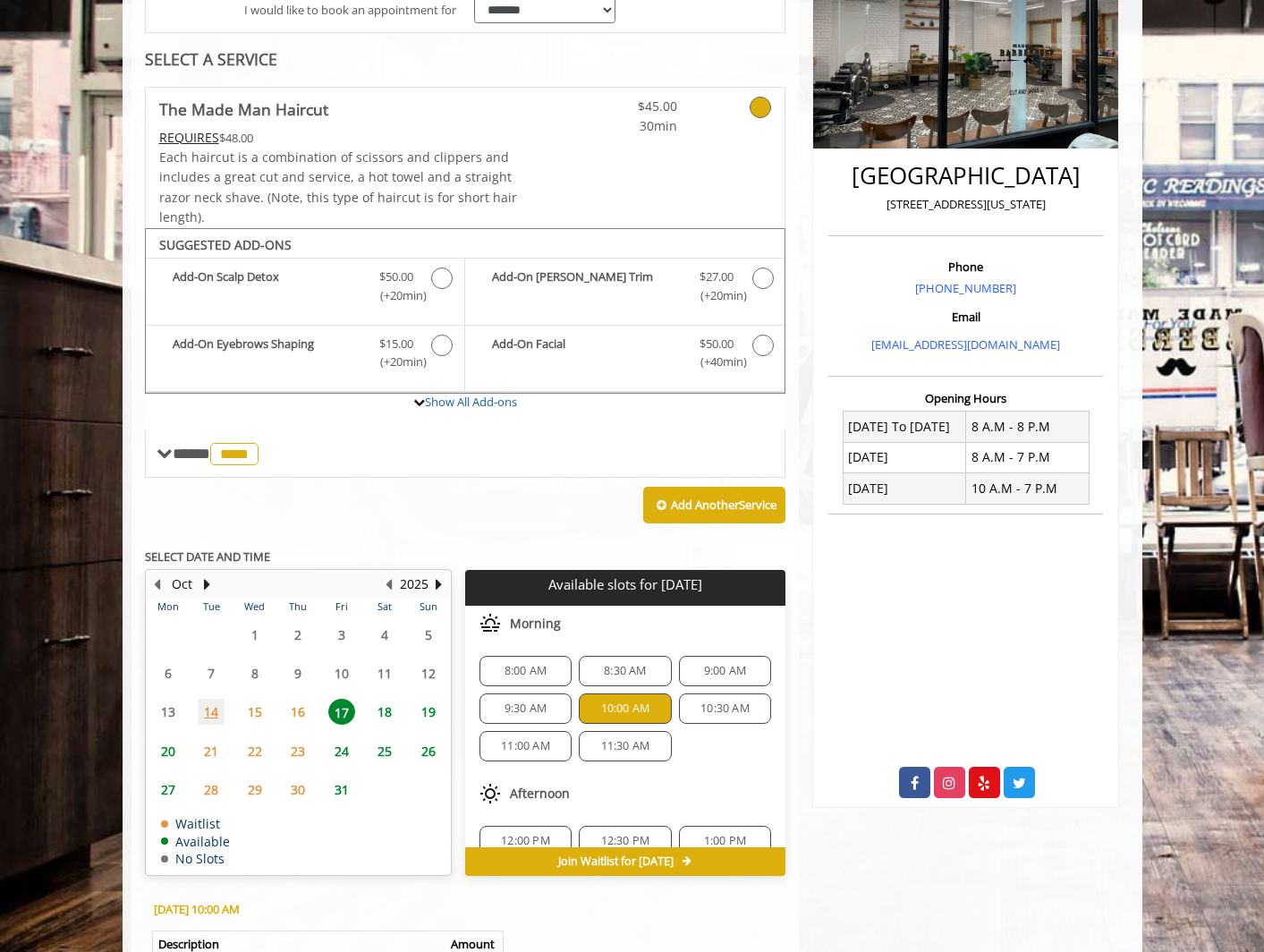
scroll to position [309, 0]
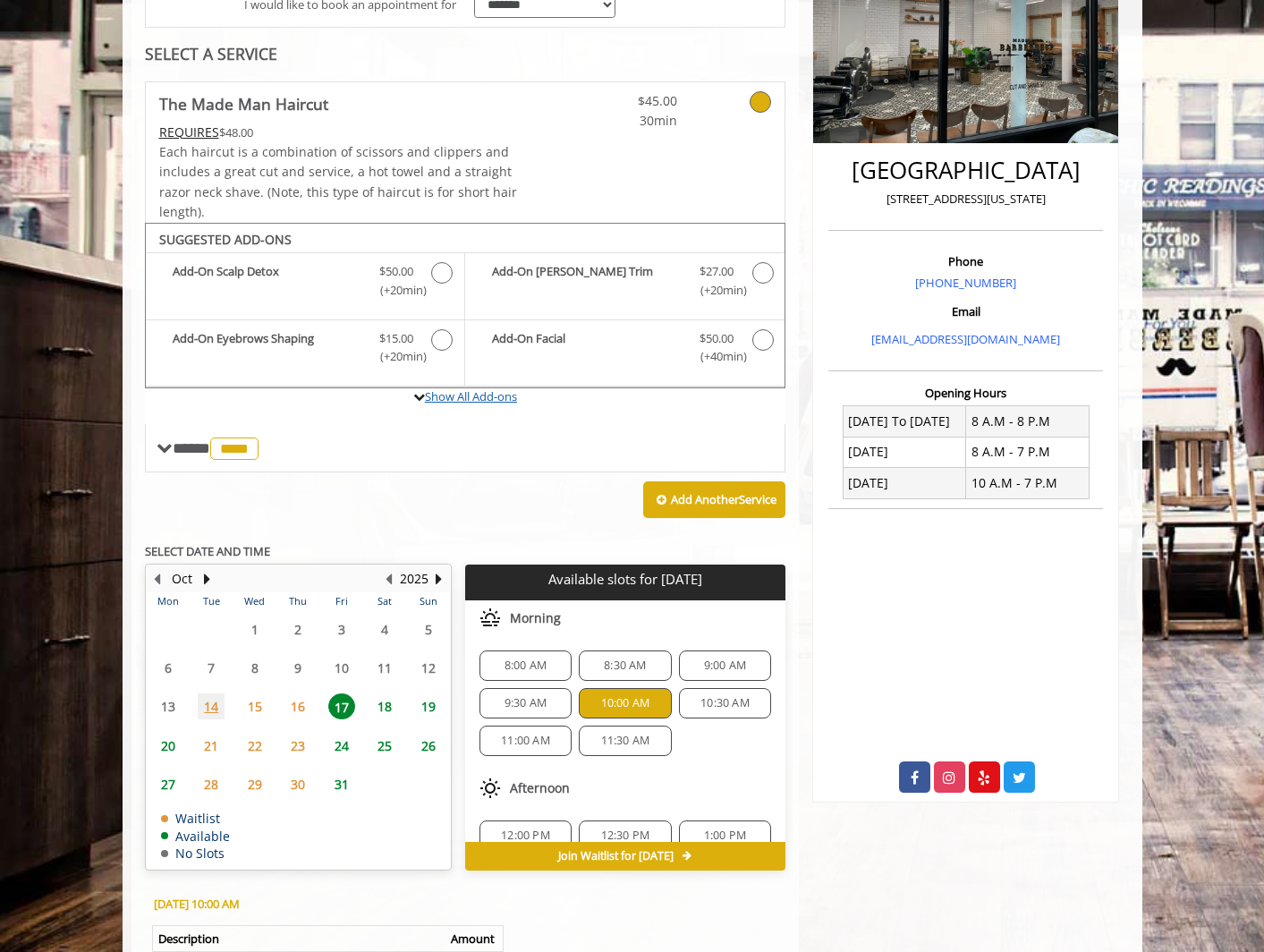
click at [504, 399] on link "Show All Add-ons" at bounding box center [471, 397] width 92 height 16
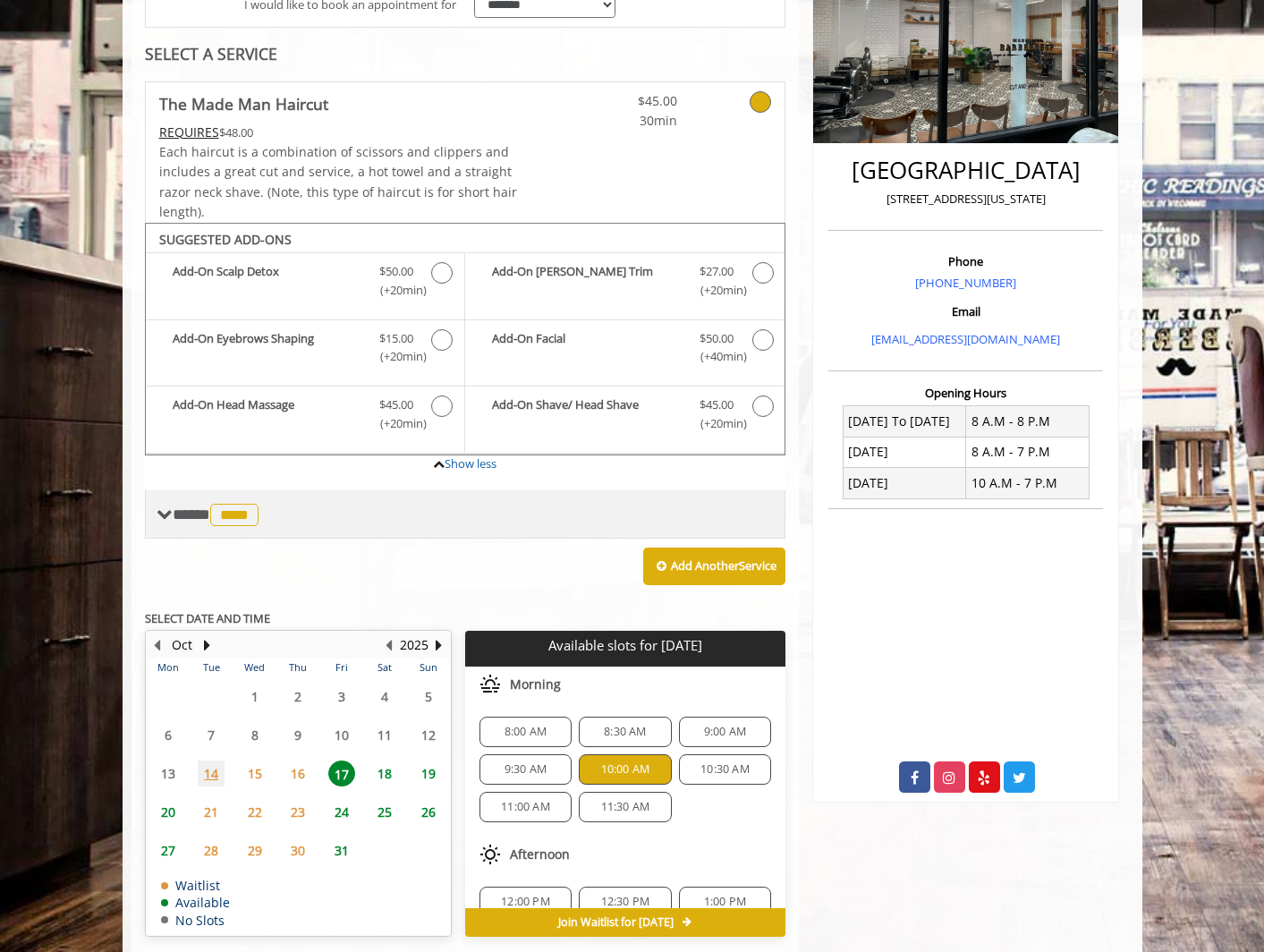
click at [259, 506] on span "****" at bounding box center [234, 515] width 48 height 22
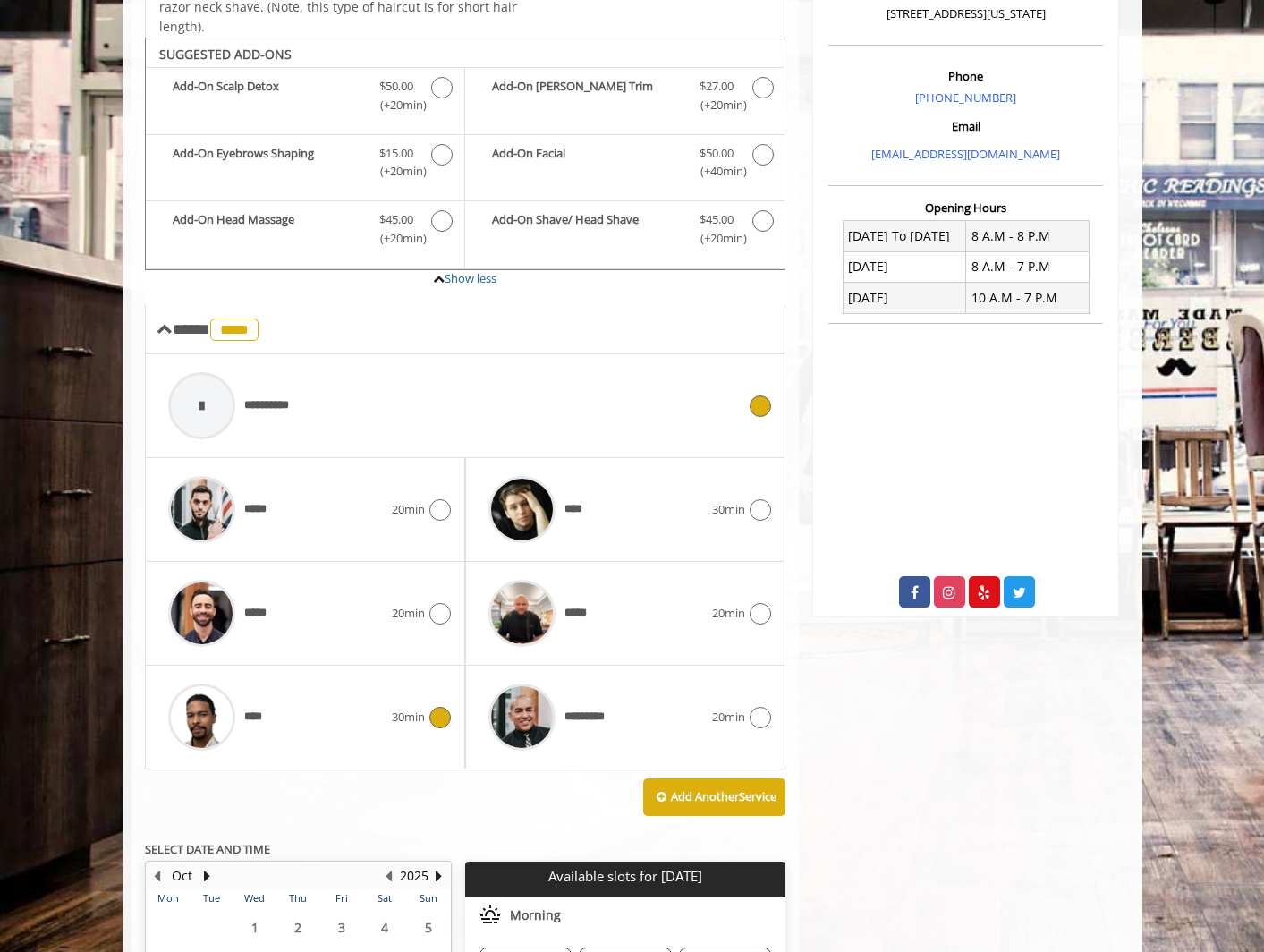
scroll to position [521, 0]
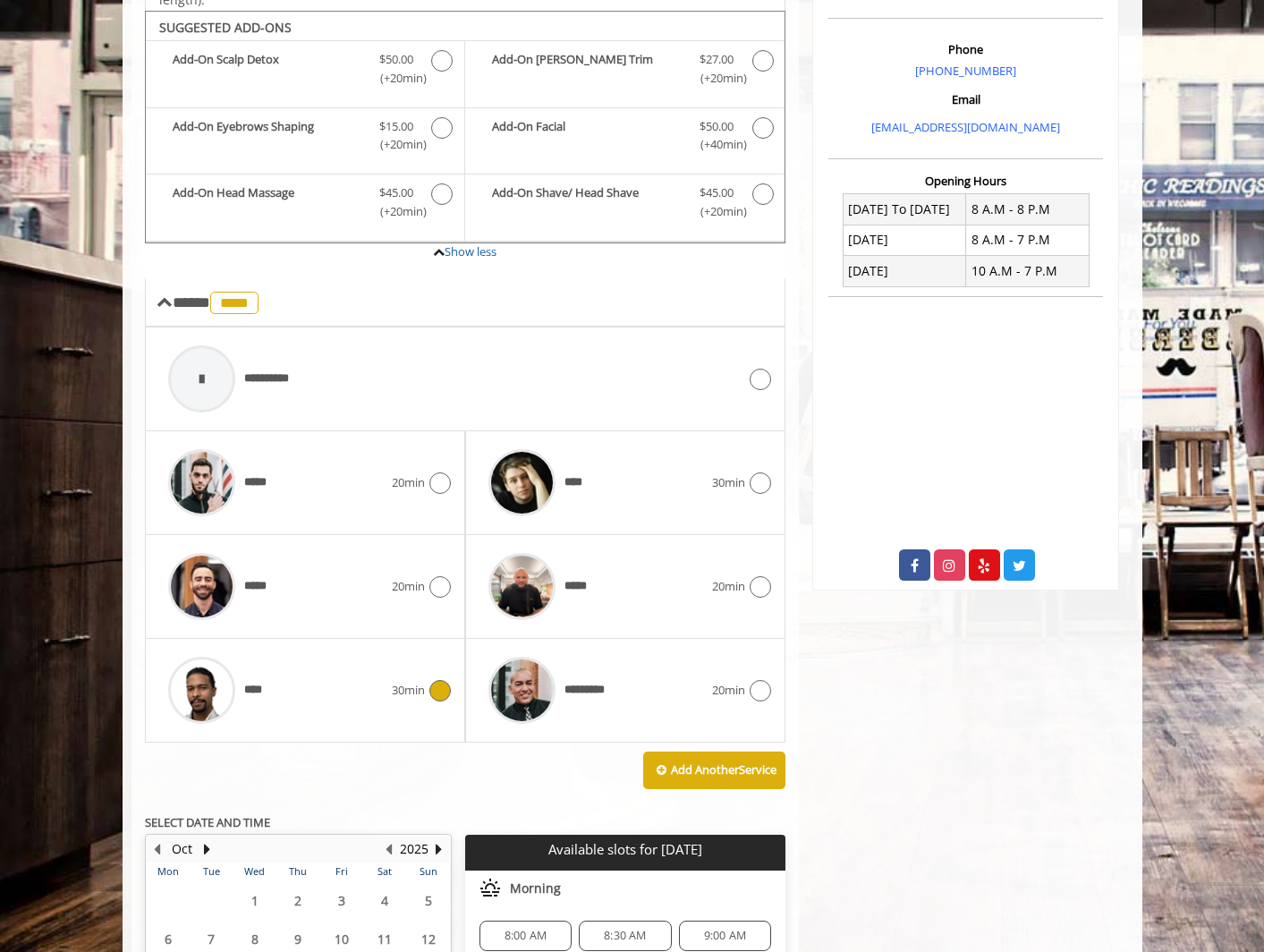
click at [435, 690] on icon at bounding box center [440, 690] width 21 height 21
click at [336, 679] on div "****" at bounding box center [275, 690] width 232 height 85
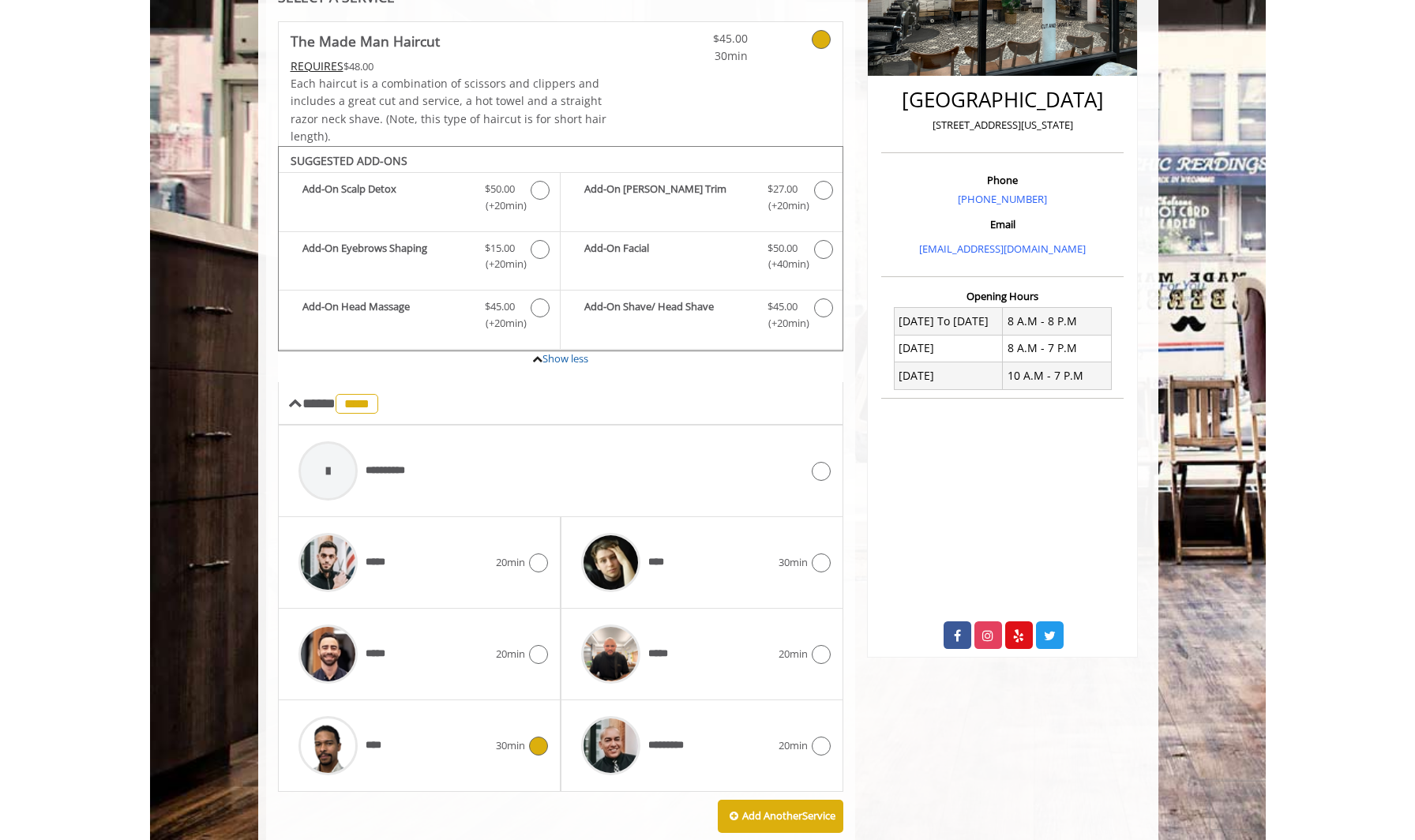
scroll to position [0, 0]
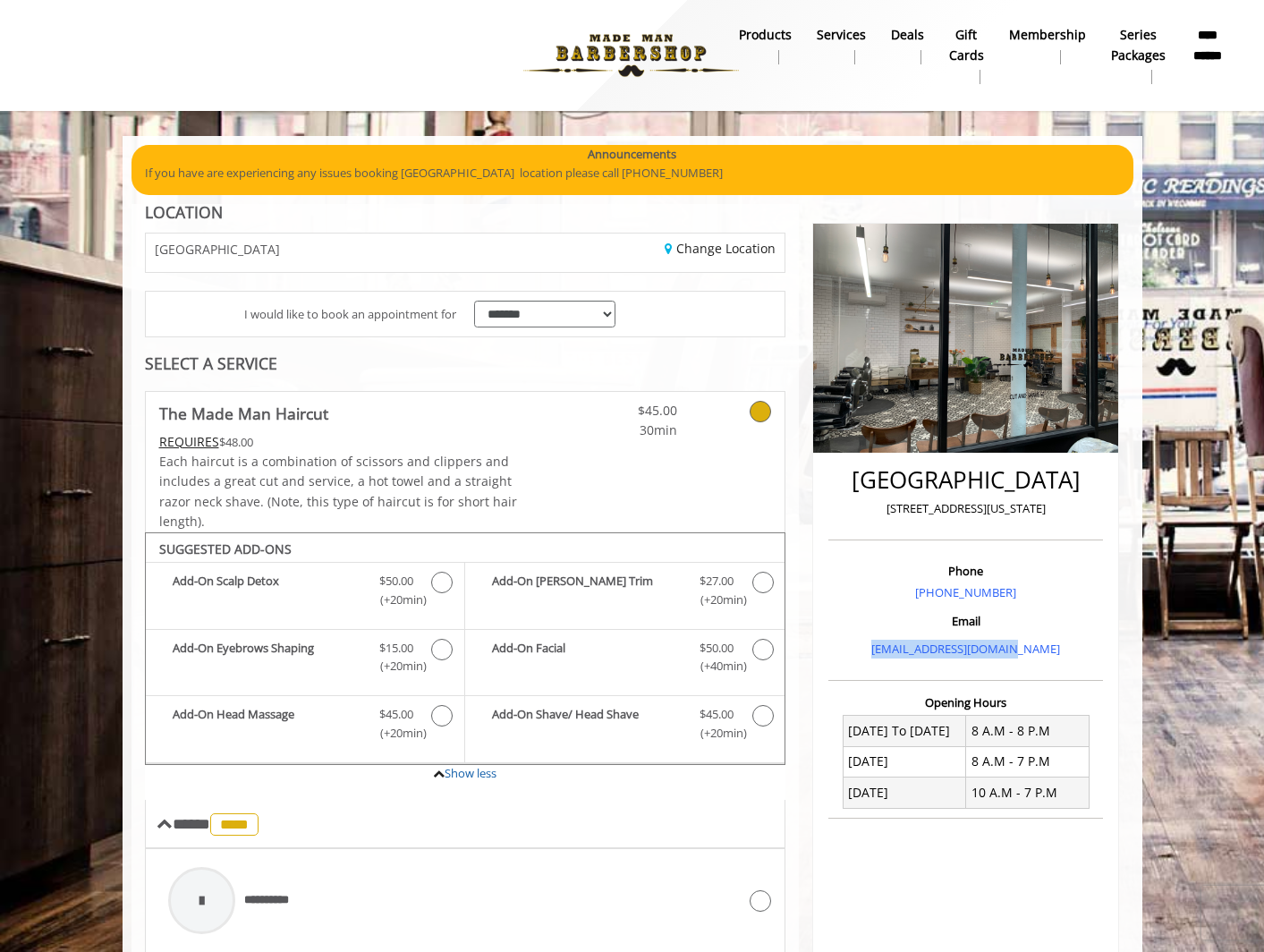
drag, startPoint x: 1073, startPoint y: 648, endPoint x: 890, endPoint y: 648, distance: 183.0
click at [890, 648] on p "[EMAIL_ADDRESS][DOMAIN_NAME]" at bounding box center [966, 648] width 266 height 19
copy link "[EMAIL_ADDRESS][DOMAIN_NAME]"
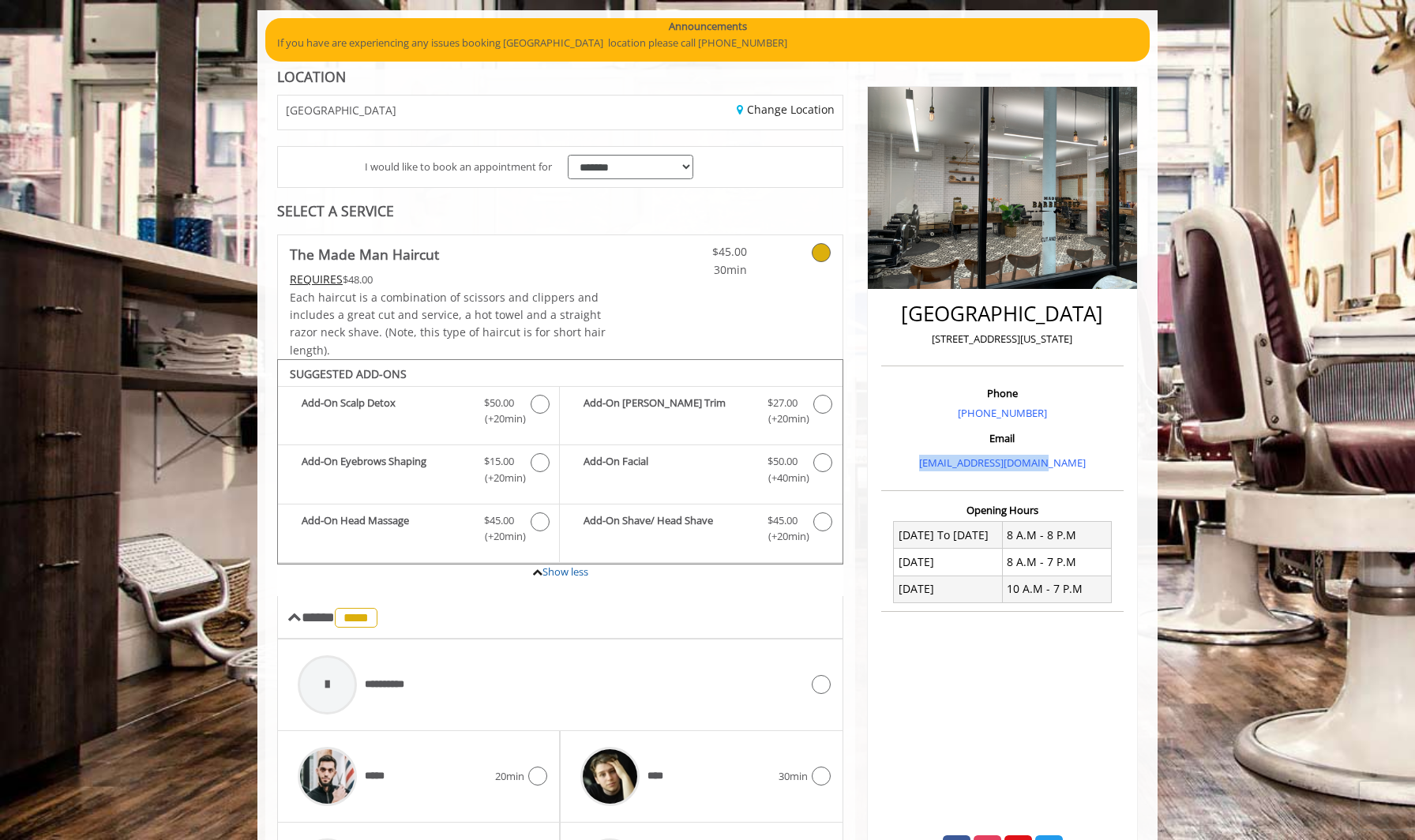
scroll to position [117, 0]
click at [623, 332] on link at bounding box center [630, 297] width 48 height 124
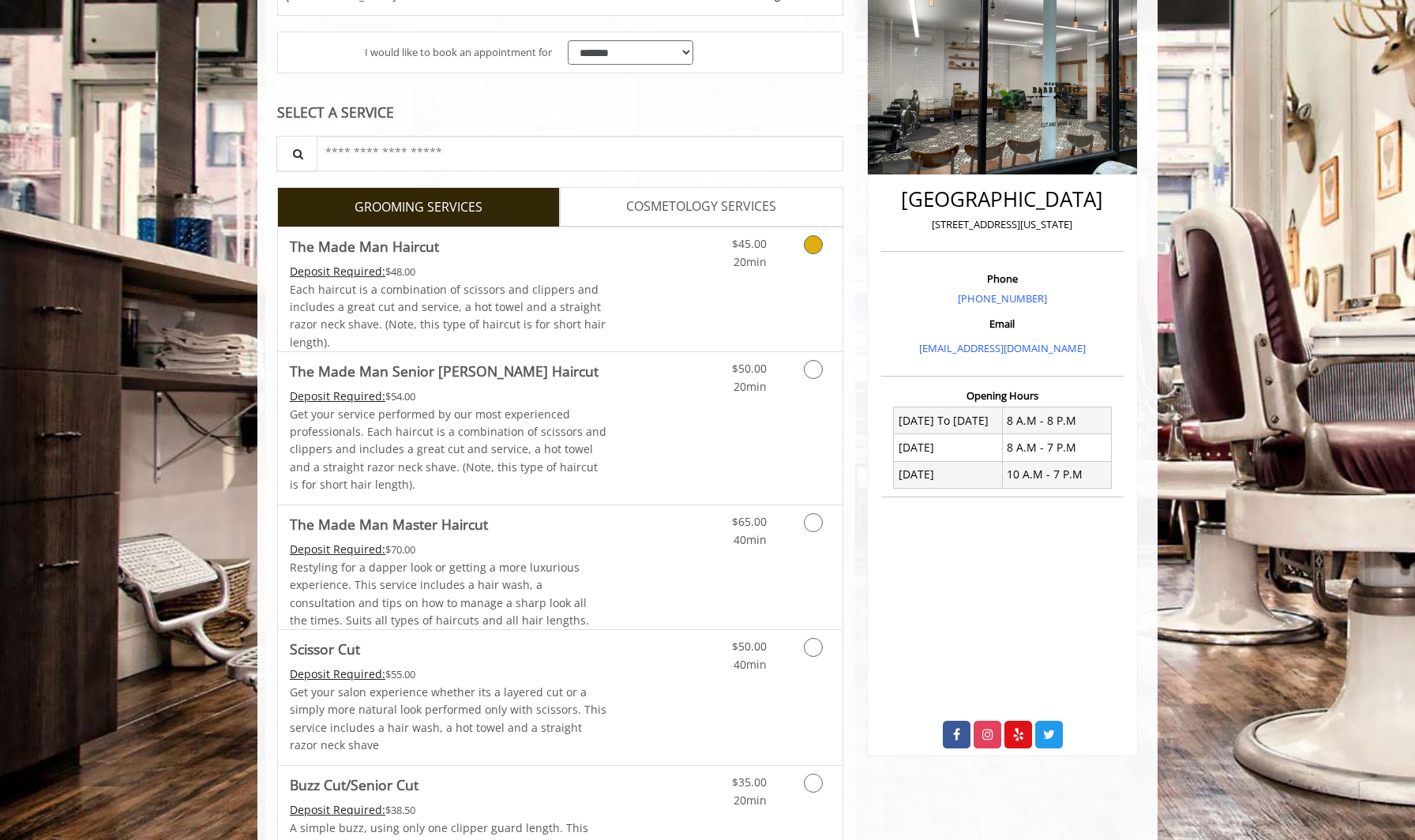
scroll to position [248, 0]
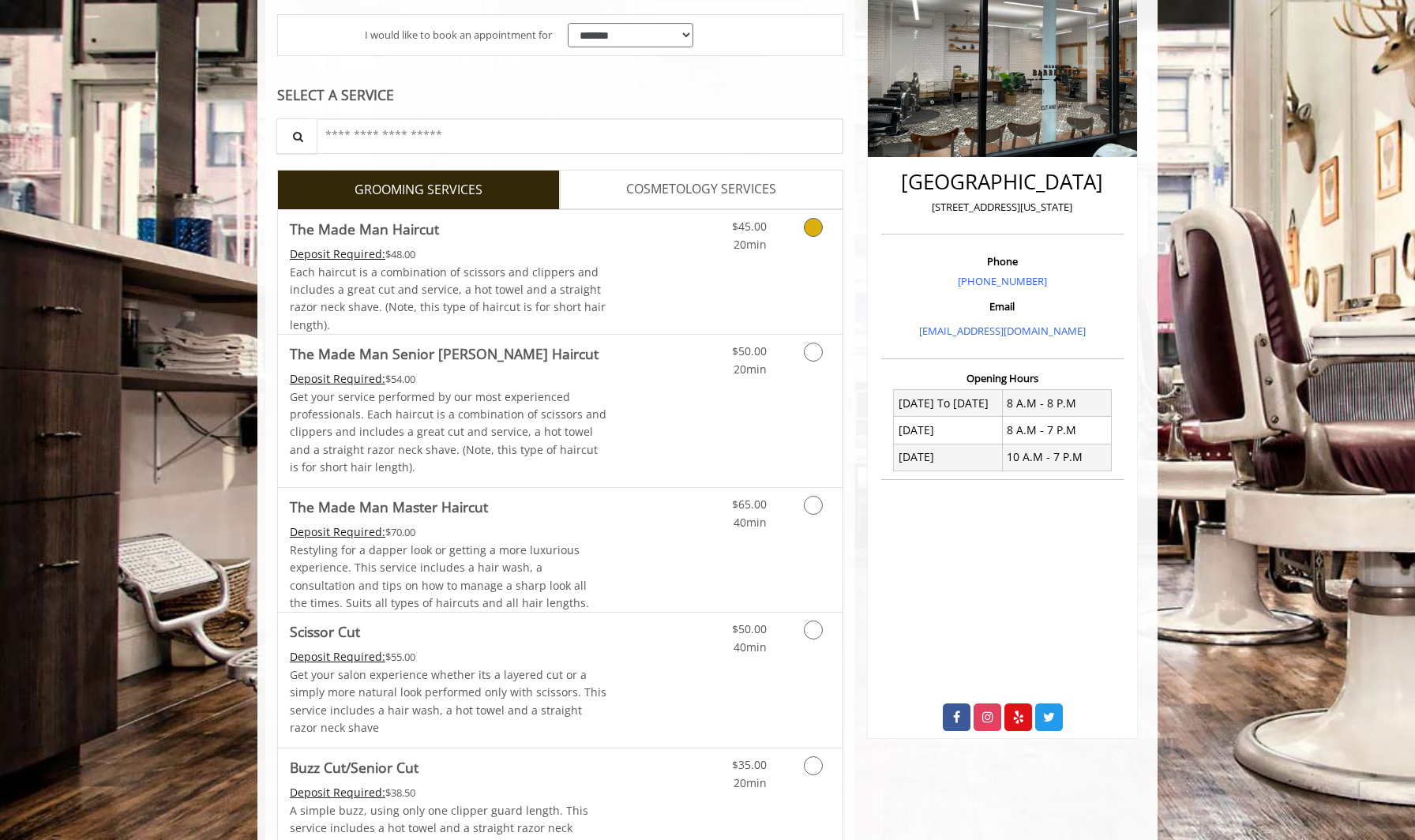
click at [486, 300] on span "Each haircut is a combination of scissors and clippers and includes a great cut…" at bounding box center [447, 299] width 316 height 68
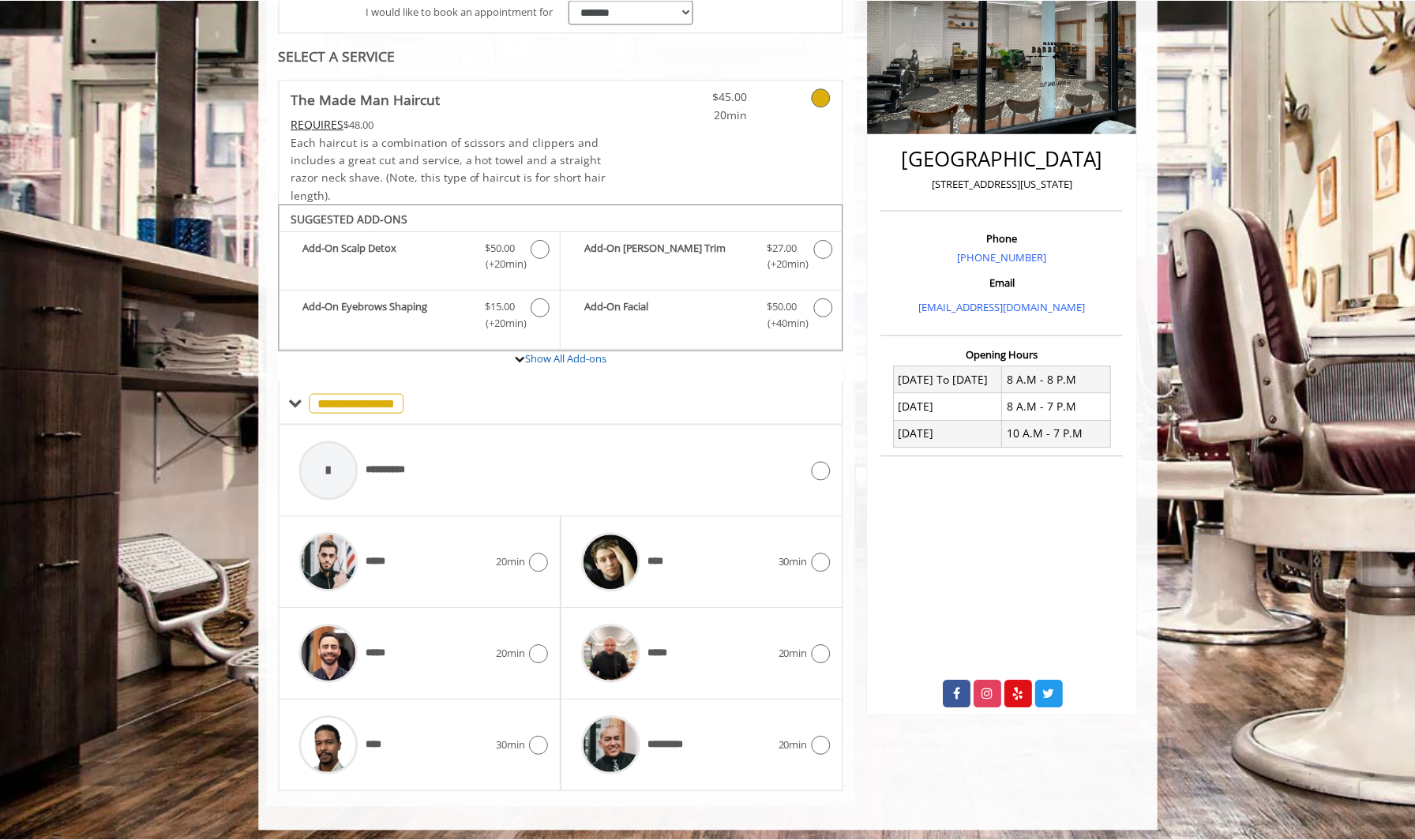
scroll to position [278, 0]
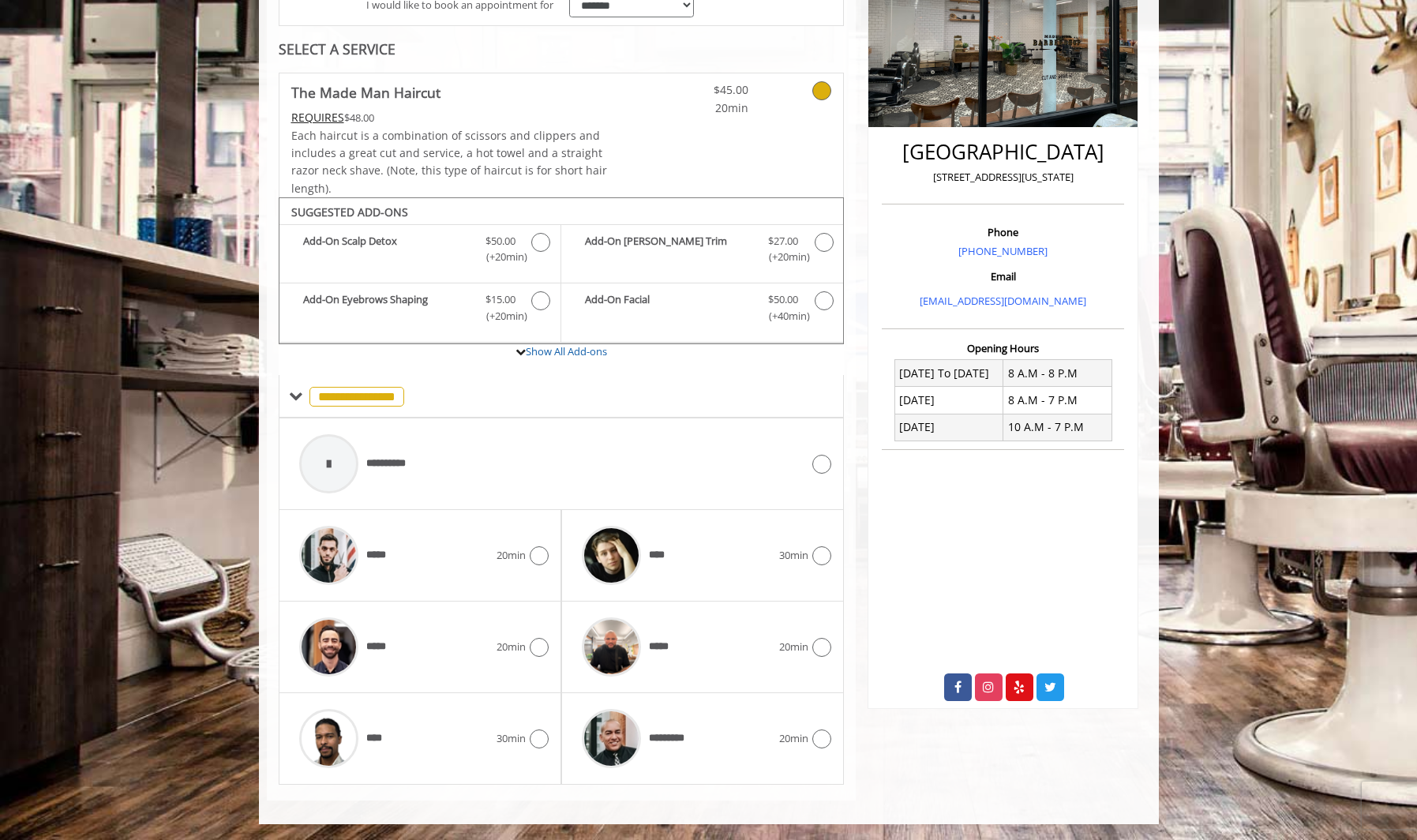
click at [524, 150] on span "Each haircut is a combination of scissors and clippers and includes a great cut…" at bounding box center [449, 161] width 316 height 68
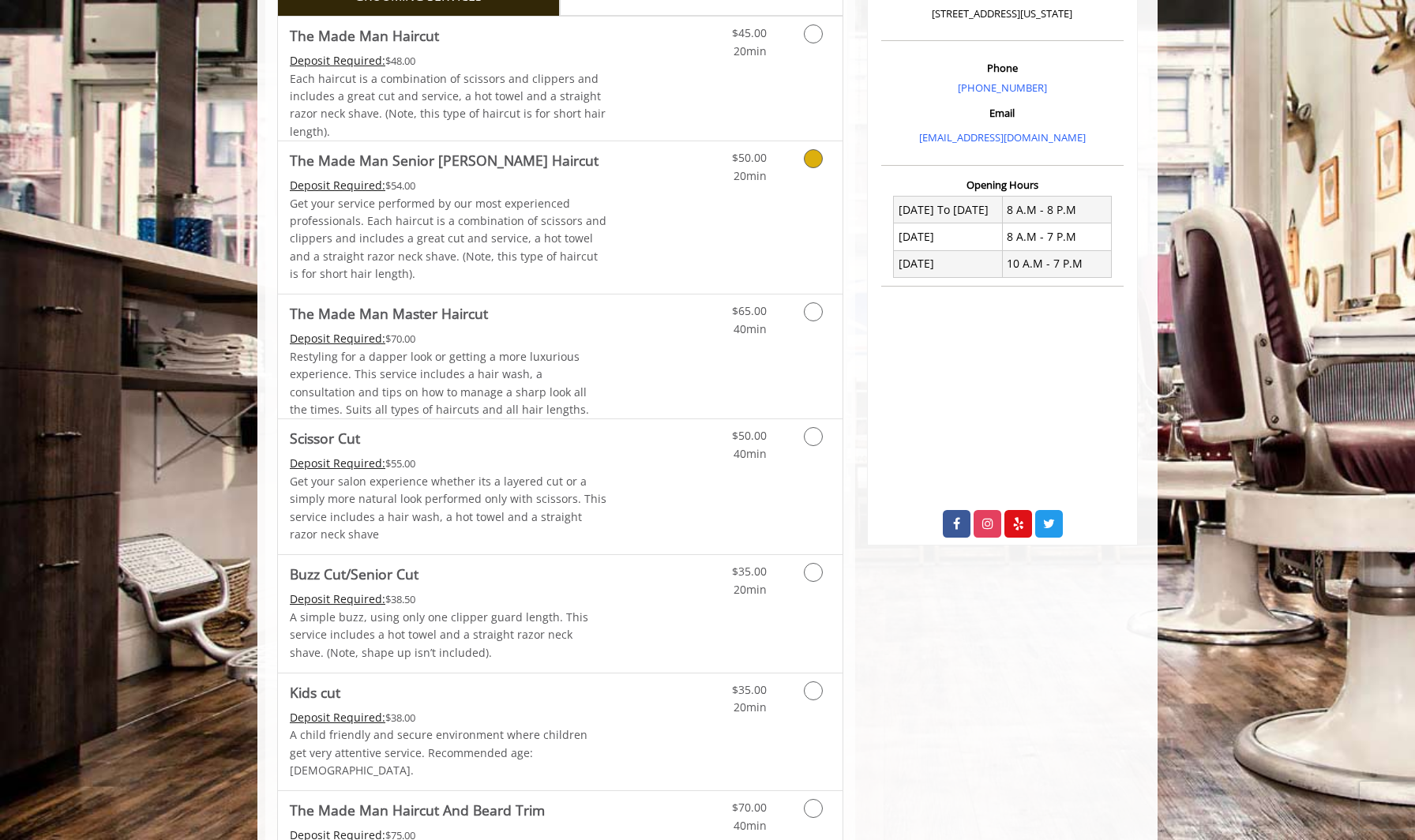
scroll to position [442, 0]
click at [509, 344] on div "Deposit Required: $70.00" at bounding box center [448, 338] width 317 height 18
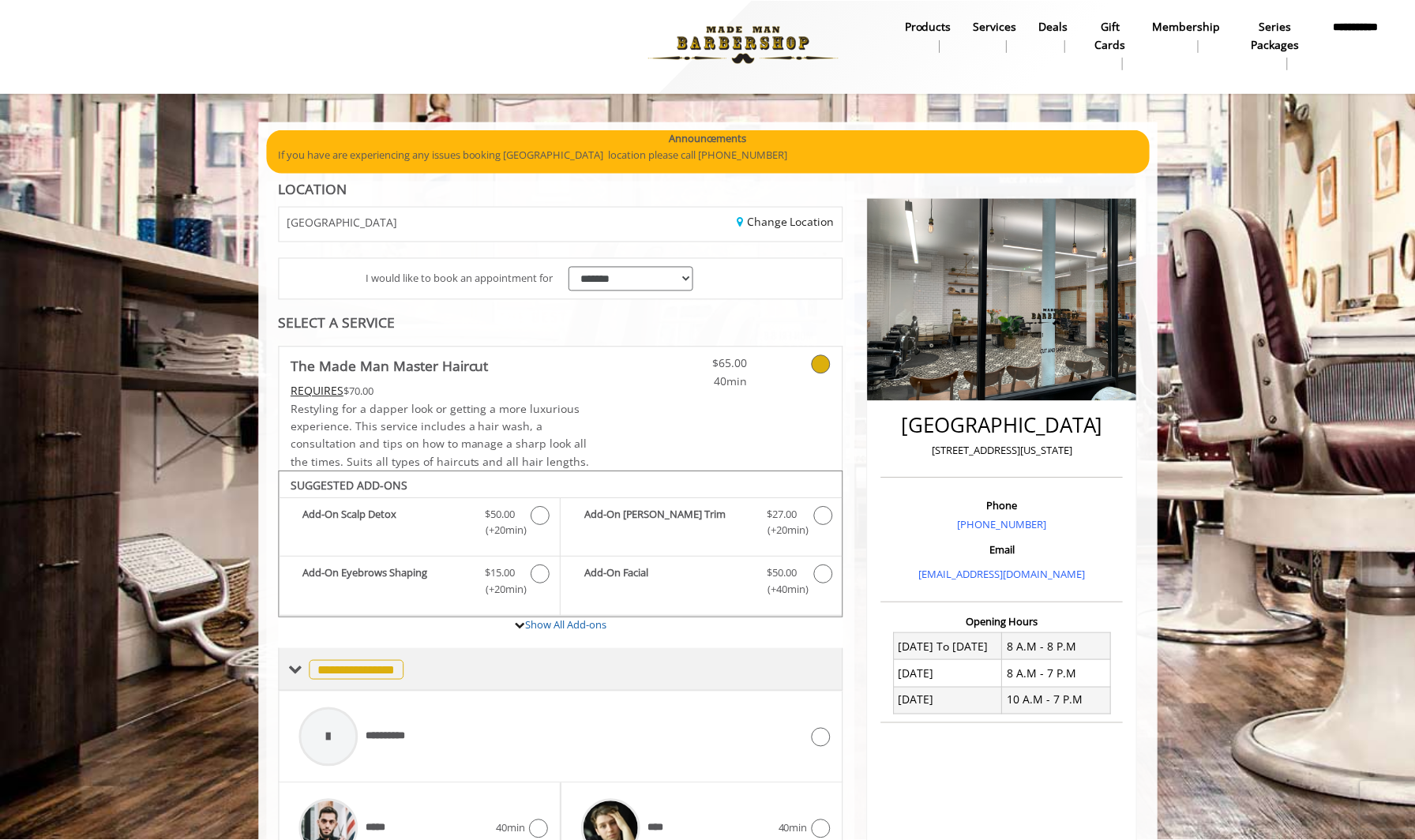
scroll to position [0, 0]
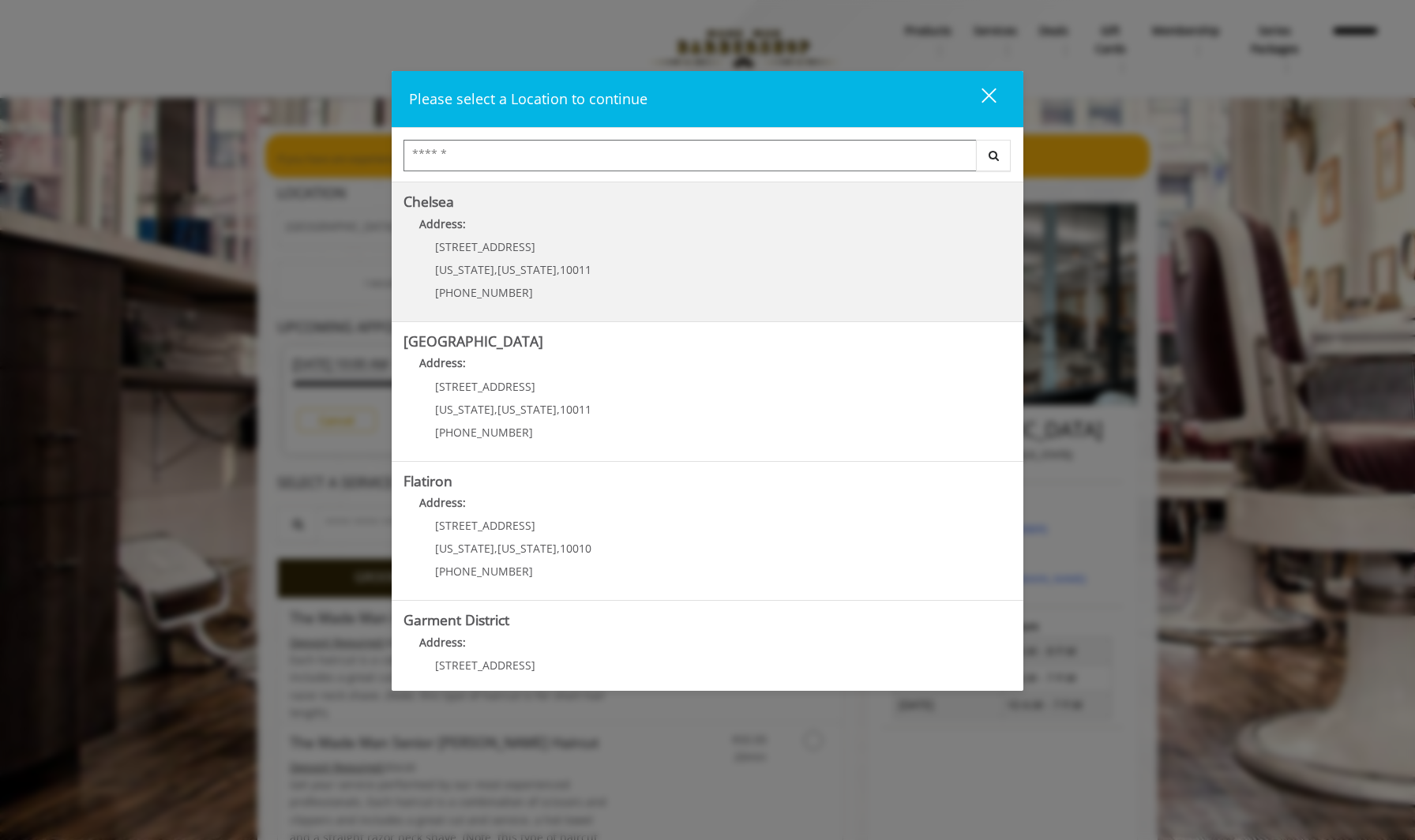
scroll to position [153, 0]
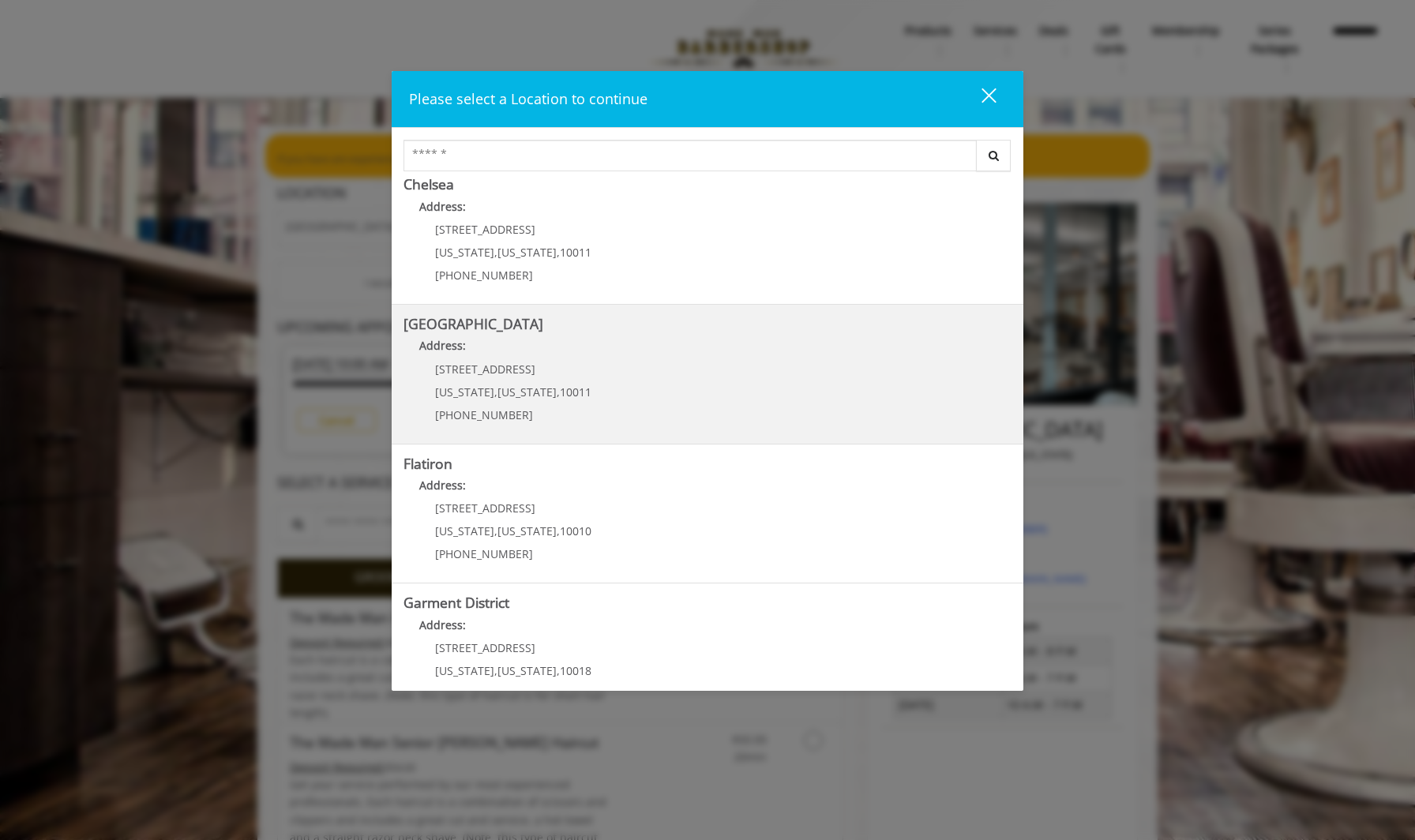
click at [546, 374] on p "267 W 15th St" at bounding box center [513, 369] width 157 height 12
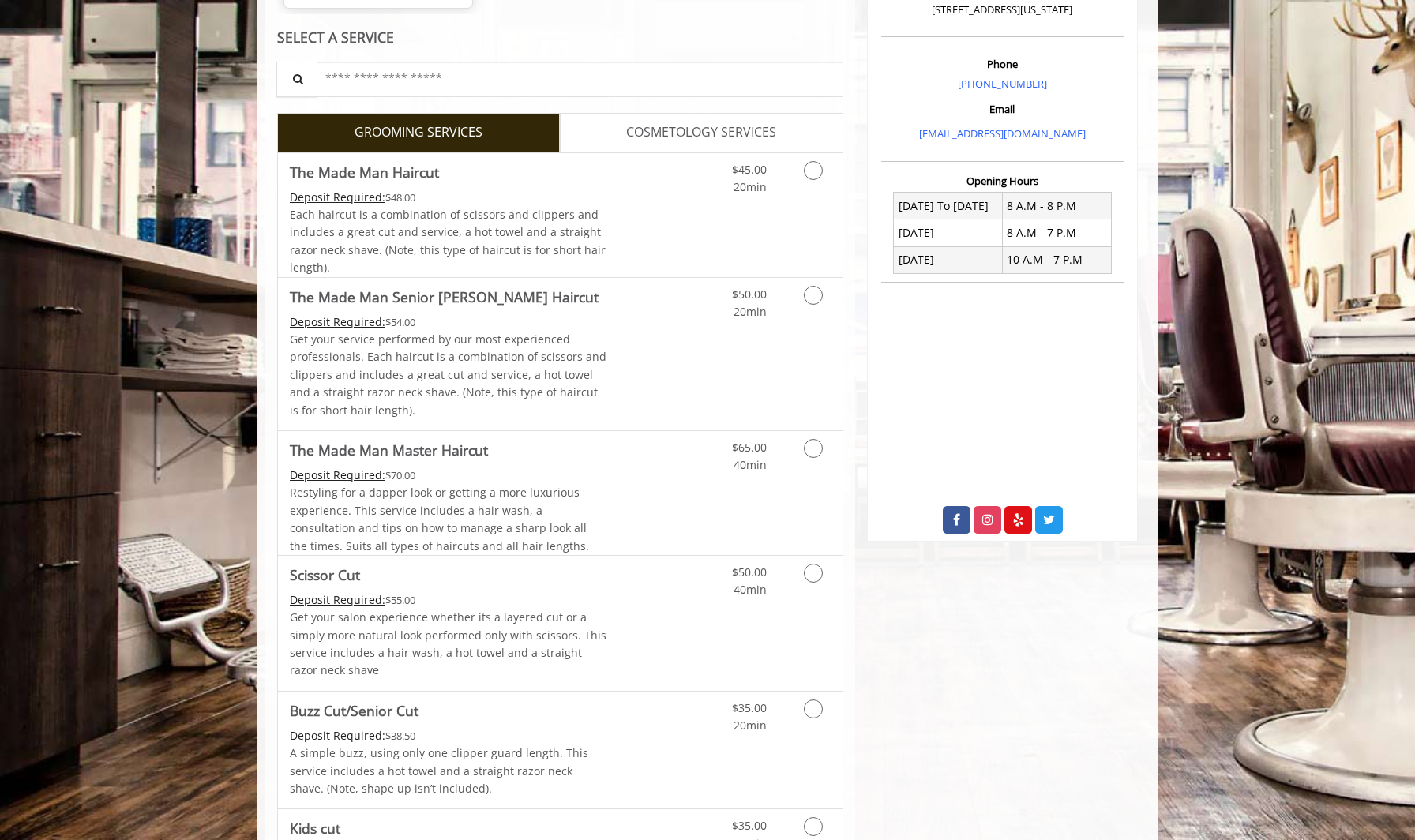
scroll to position [444, 0]
click at [477, 324] on div "Deposit Required: $54.00" at bounding box center [448, 324] width 317 height 18
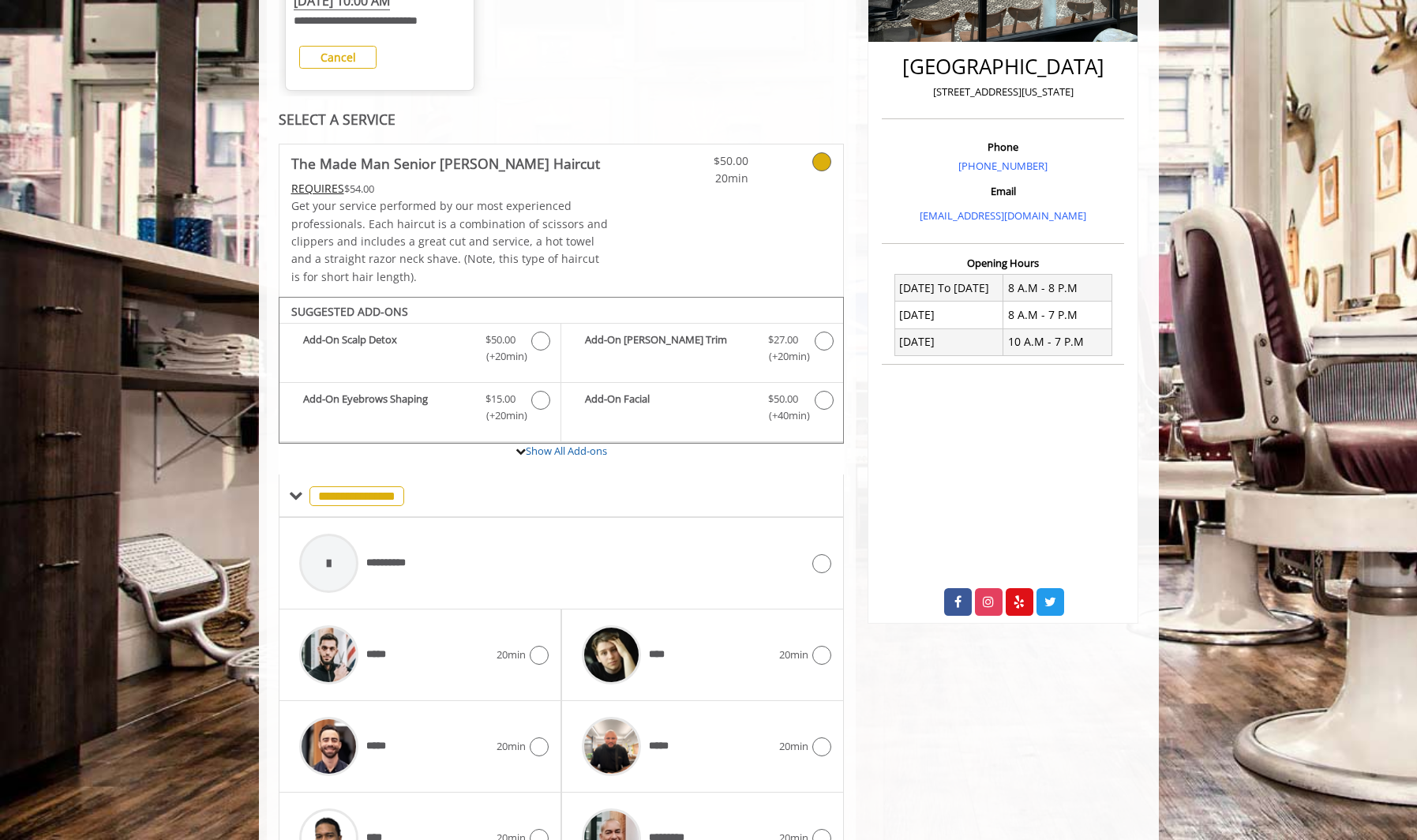
scroll to position [462, 0]
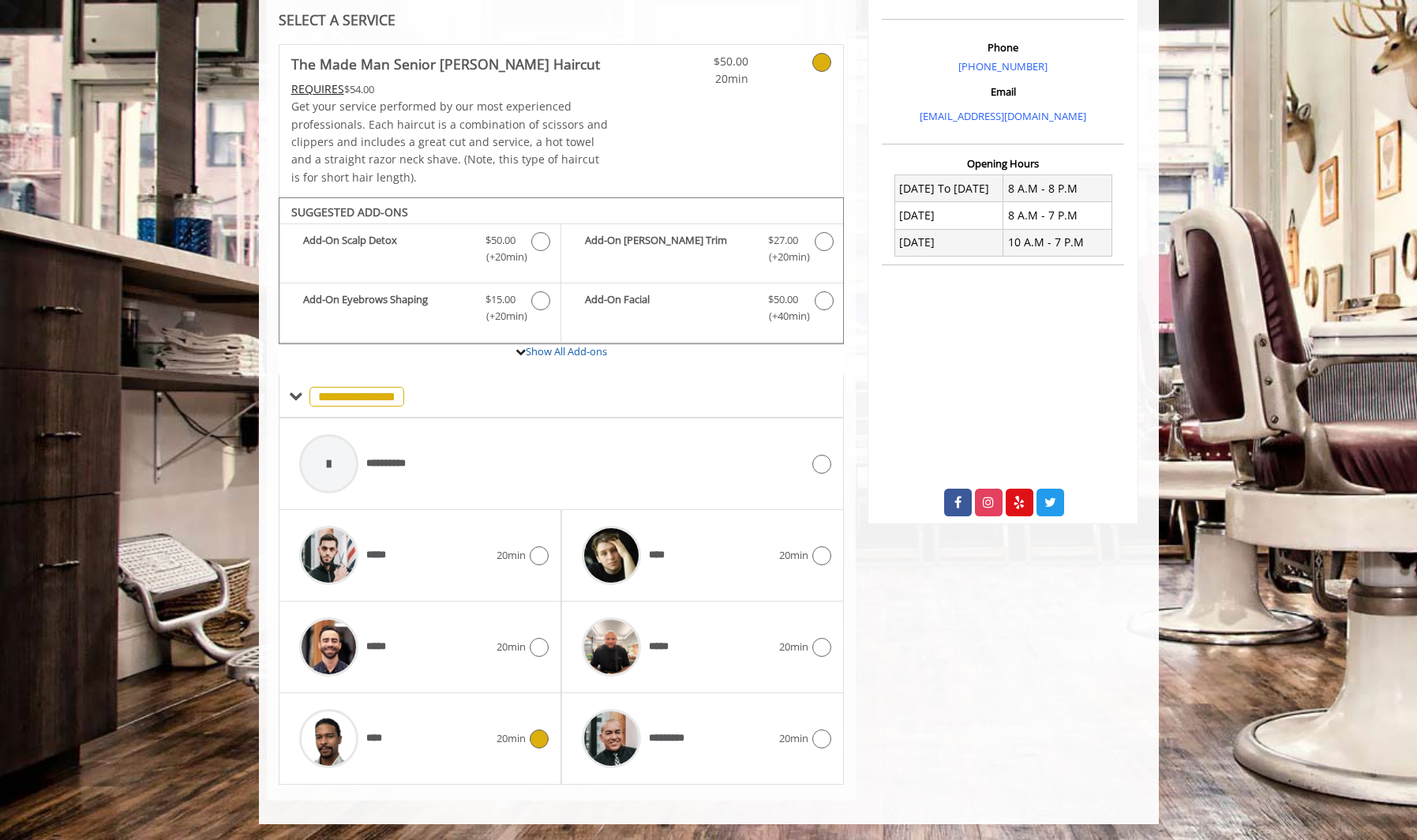
click at [415, 733] on div "****" at bounding box center [394, 738] width 205 height 75
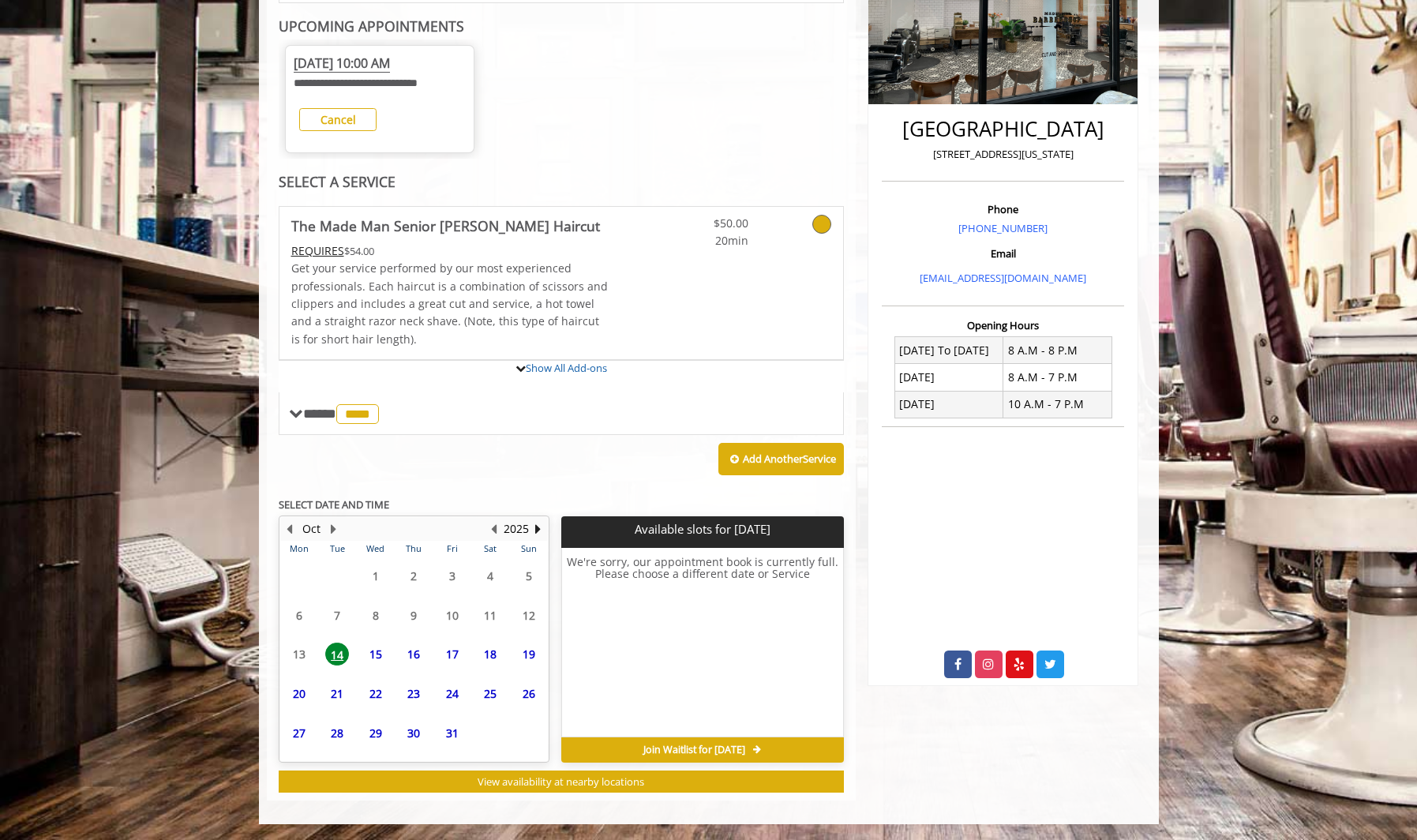
scroll to position [446, 0]
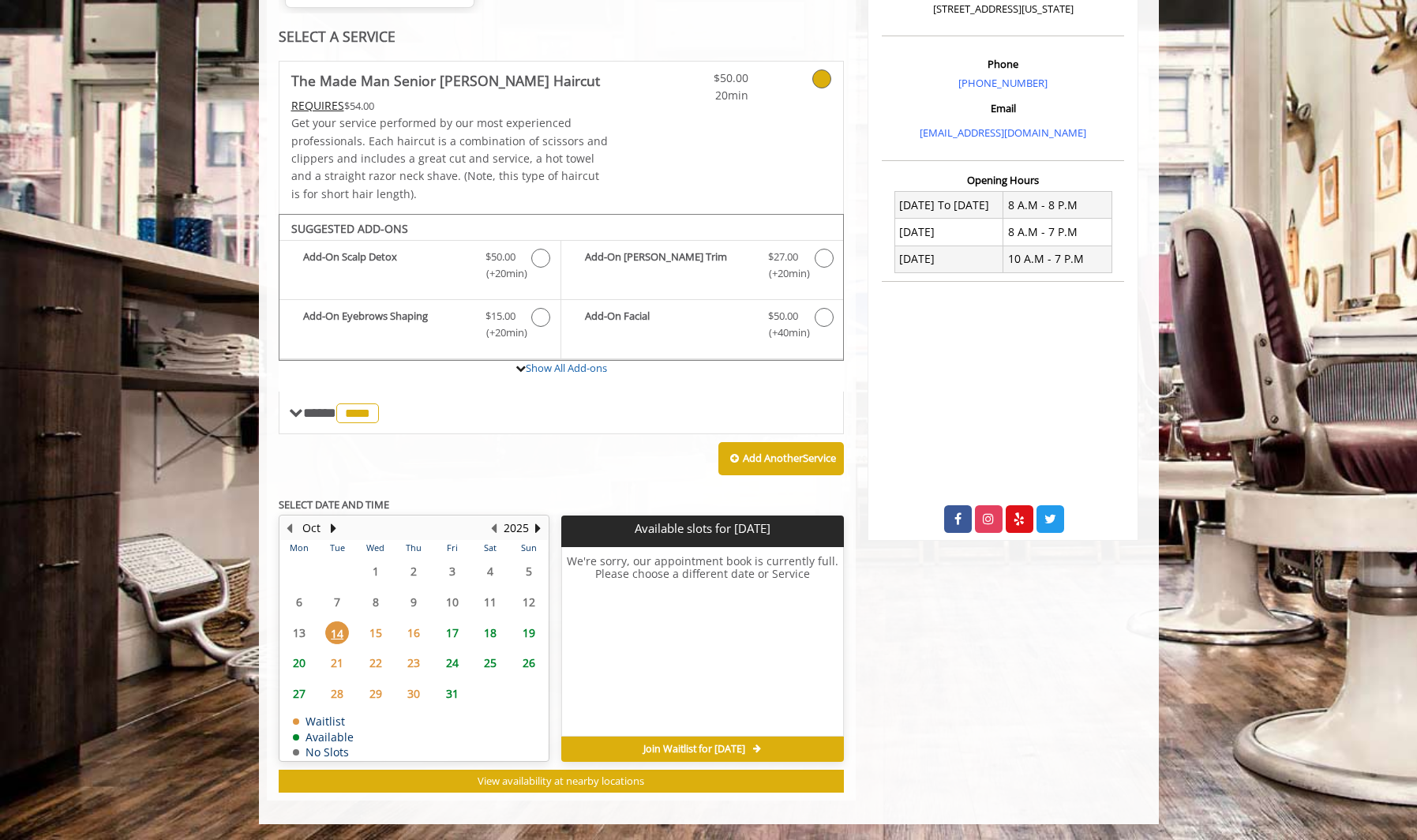
click at [483, 637] on span "18" at bounding box center [490, 633] width 23 height 23
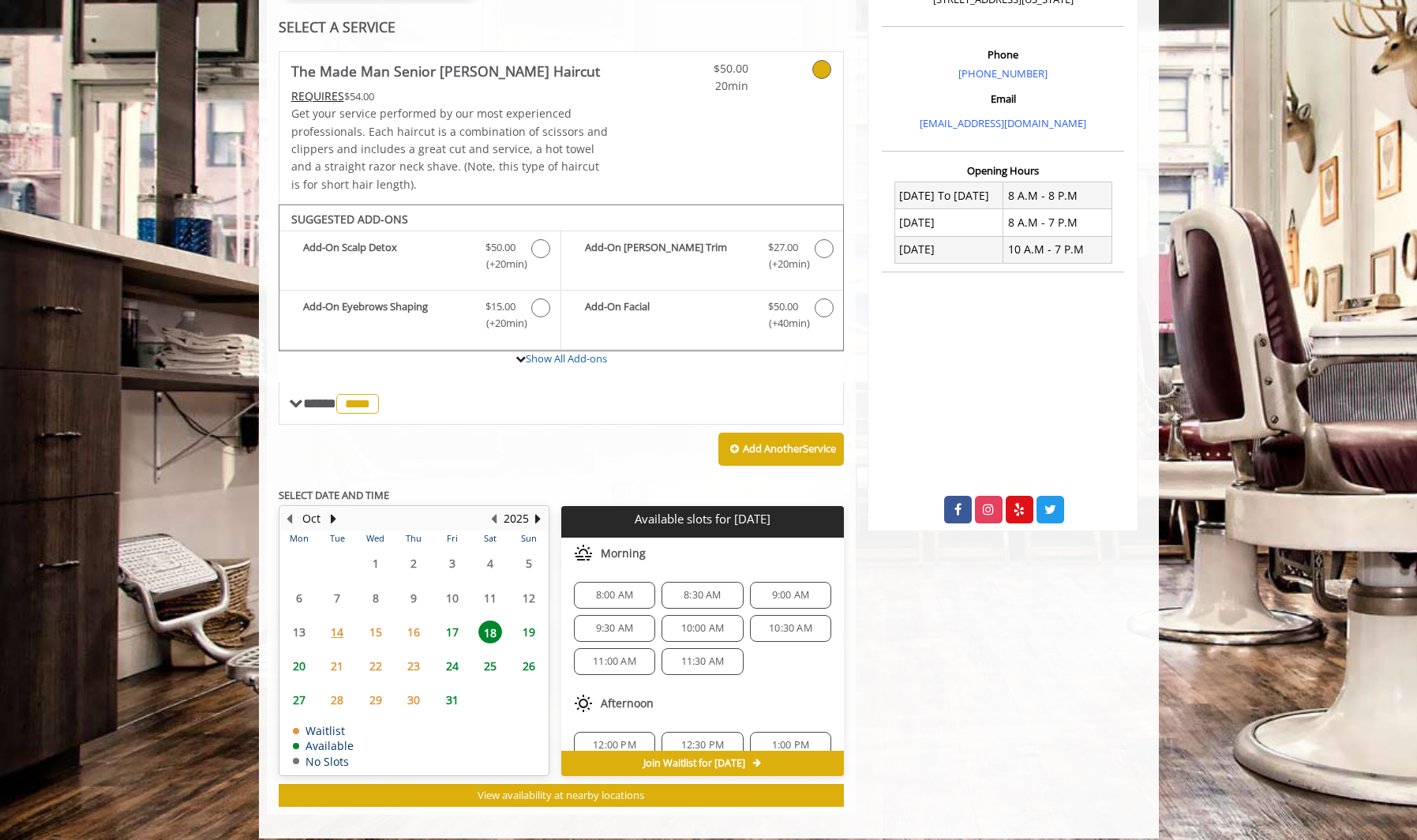
scroll to position [469, 0]
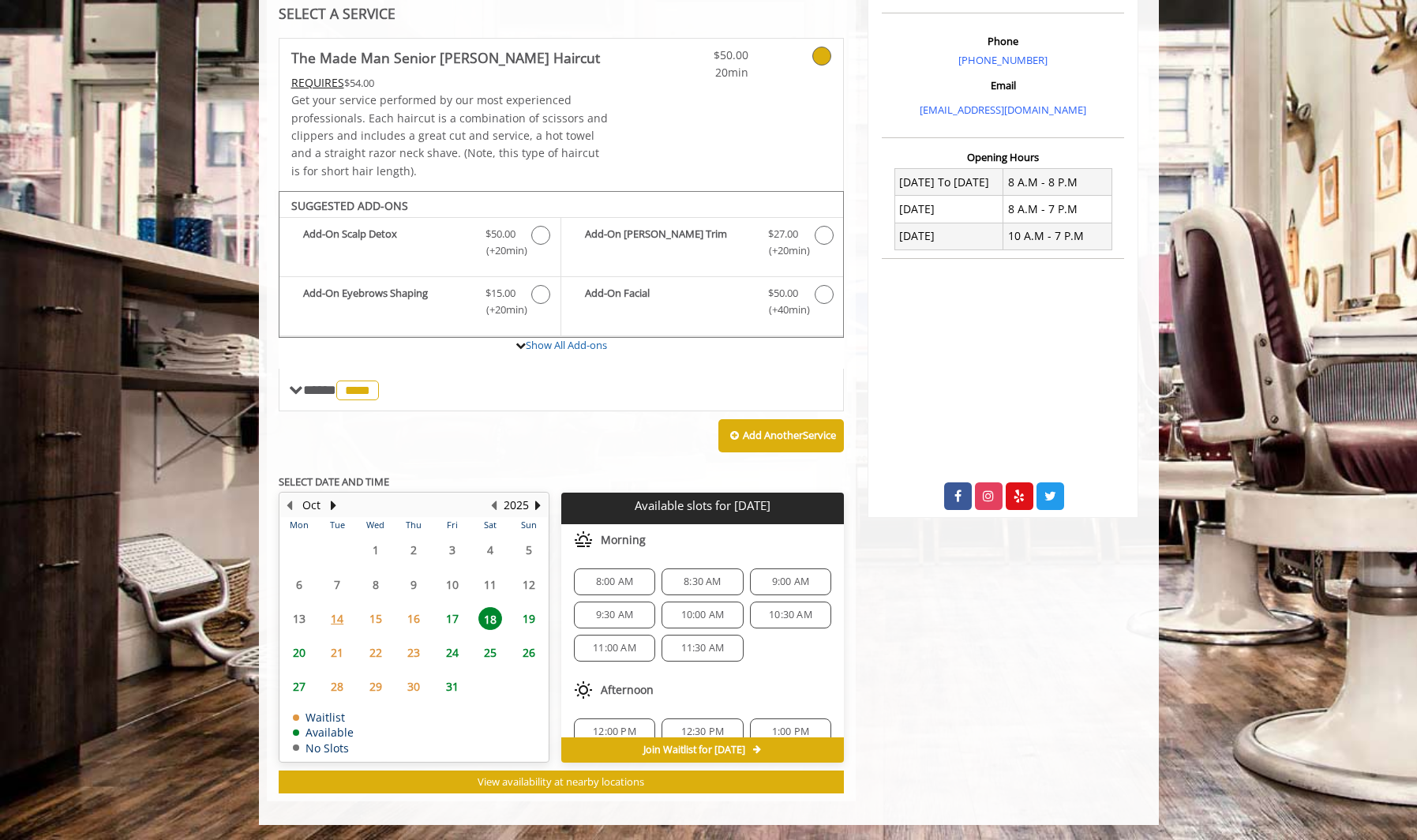
click at [618, 583] on span "8:00 AM" at bounding box center [615, 582] width 37 height 13
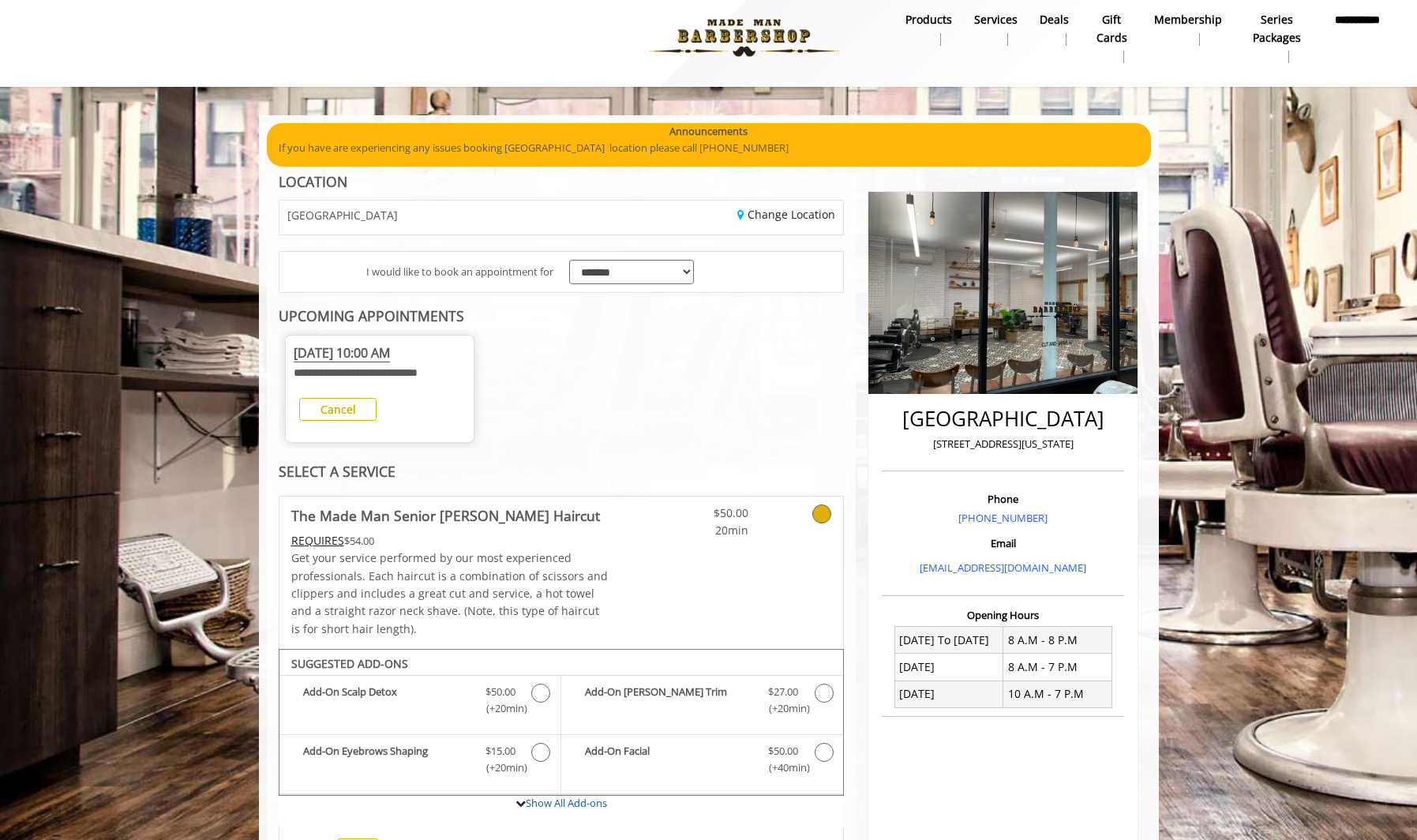
scroll to position [0, 0]
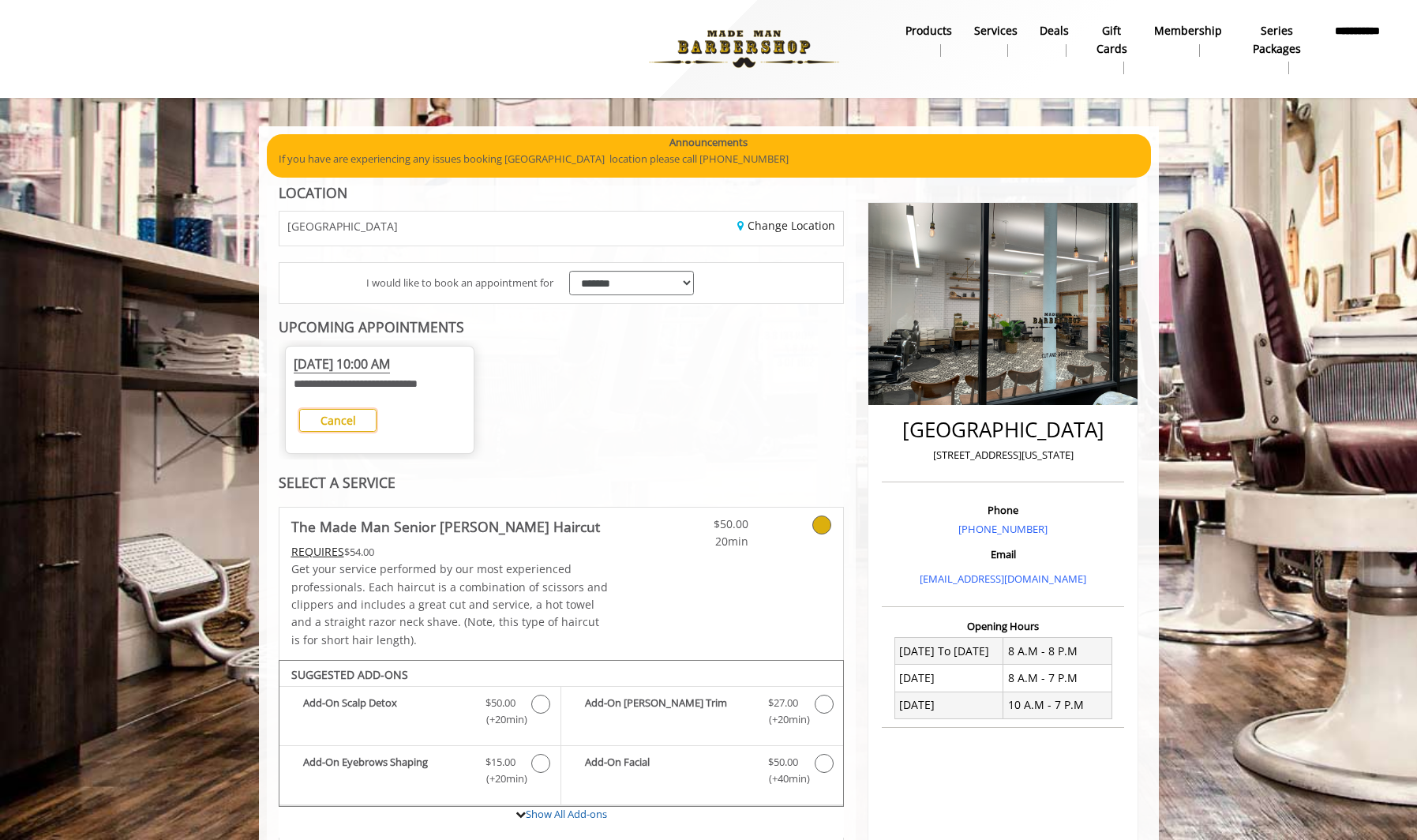
click at [354, 425] on b "Cancel" at bounding box center [338, 420] width 36 height 15
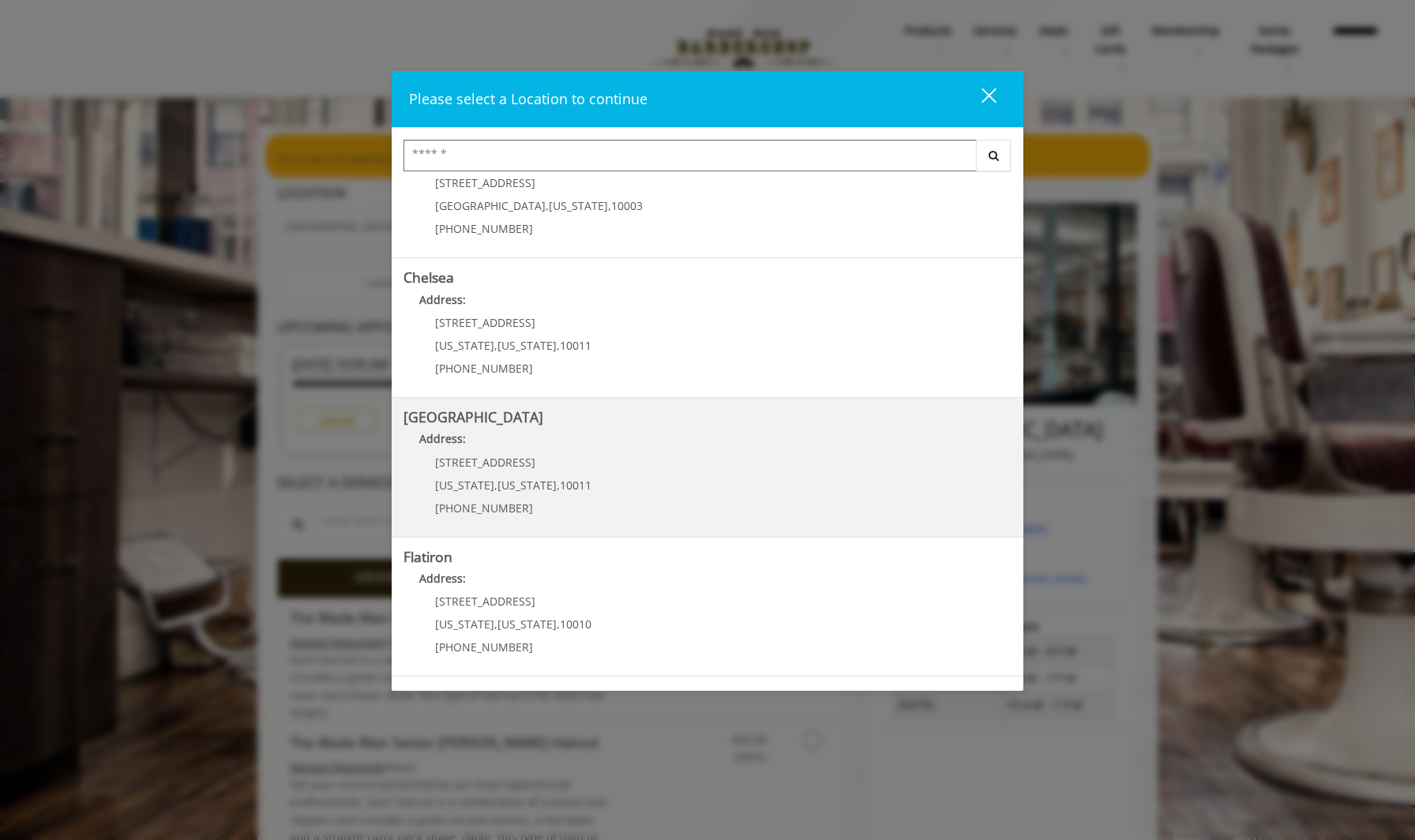
scroll to position [64, 0]
click at [643, 477] on Street "[GEOGRAPHIC_DATA] Address: [STREET_ADDRESS][US_STATE][US_STATE] (646) 850-0041" at bounding box center [707, 463] width 608 height 115
